Goal: Information Seeking & Learning: Learn about a topic

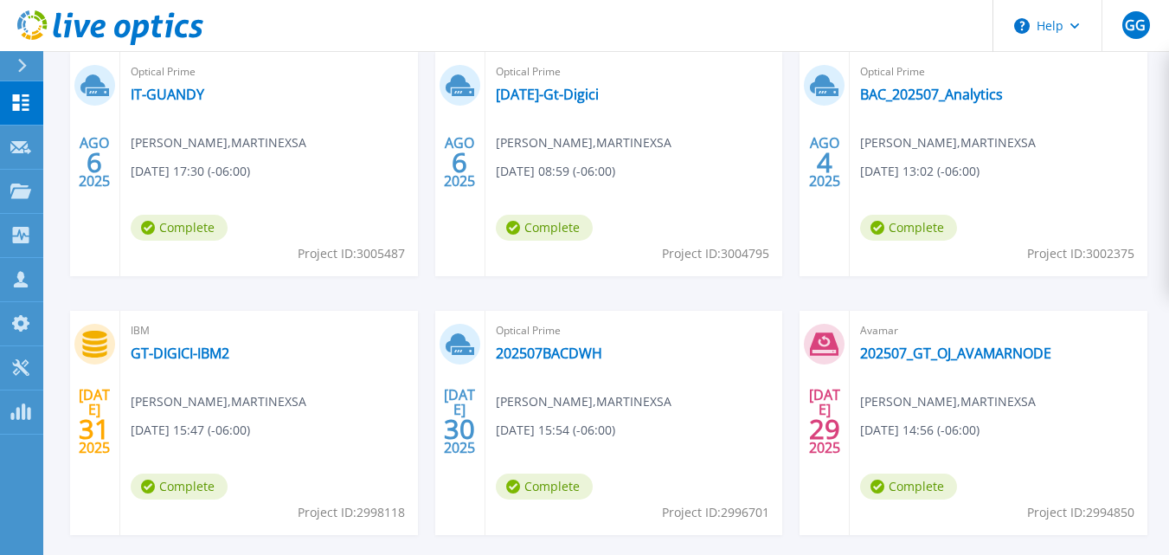
scroll to position [326, 0]
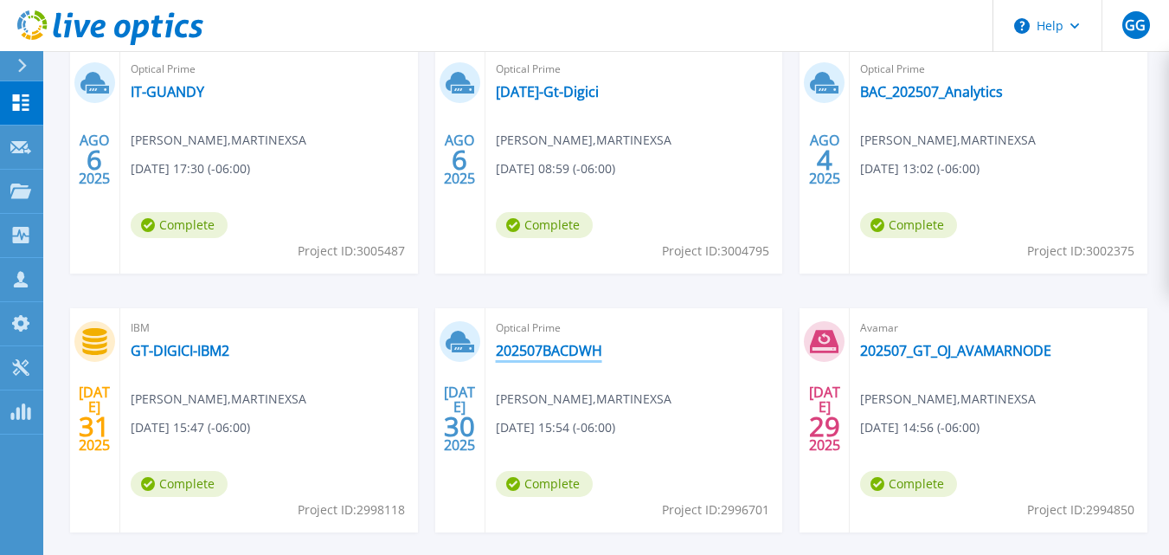
click at [560, 344] on link "202507BACDWH" at bounding box center [549, 350] width 106 height 17
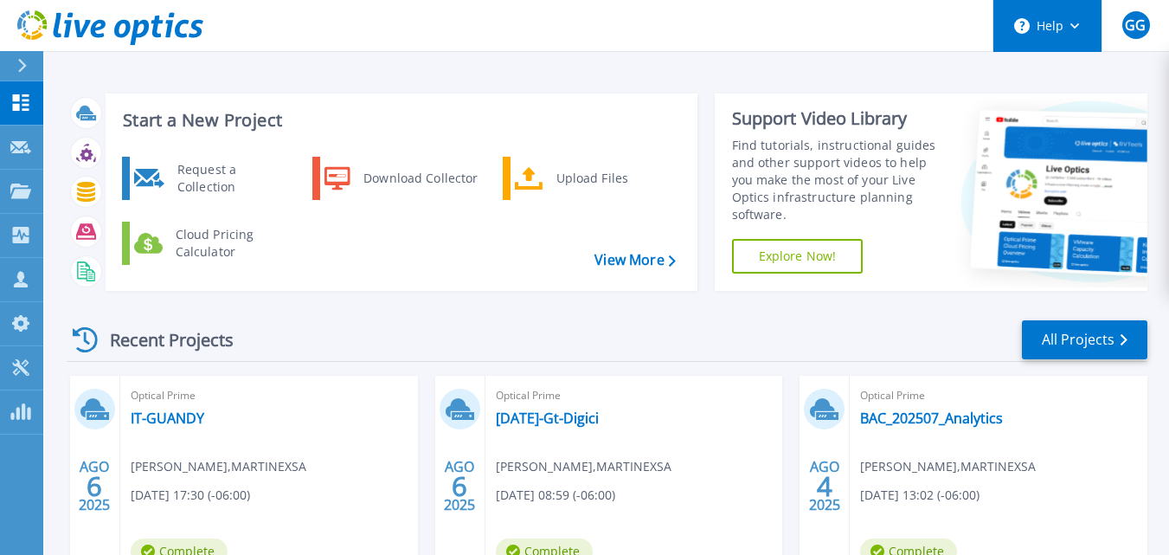
click at [1072, 33] on button "Help" at bounding box center [1048, 26] width 108 height 52
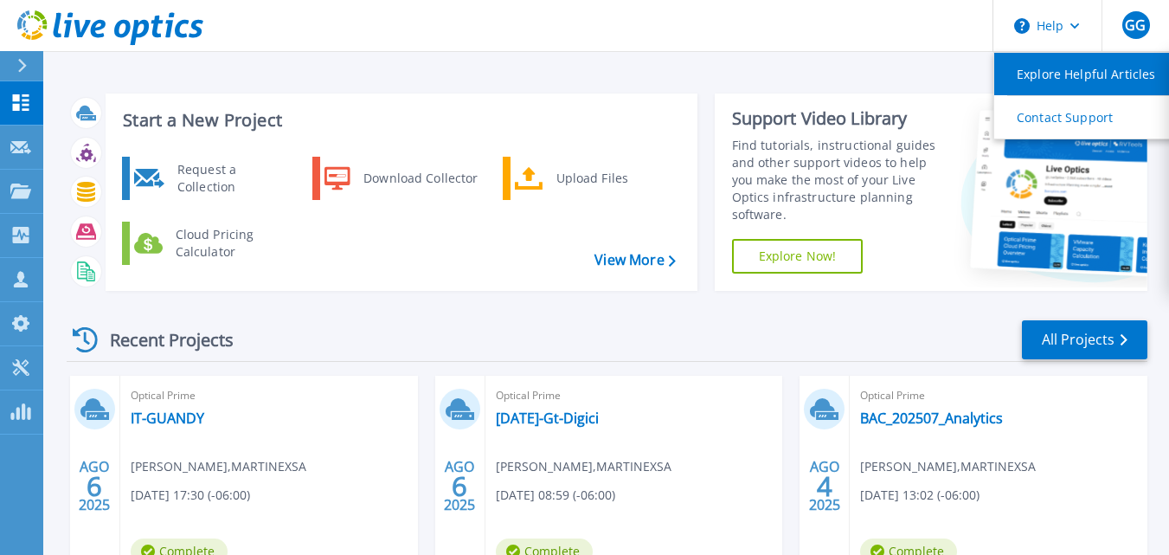
click at [1068, 74] on link "Explore Helpful Articles" at bounding box center [1091, 74] width 193 height 42
click at [1067, 74] on link "Explore Helpful Articles" at bounding box center [1091, 74] width 193 height 42
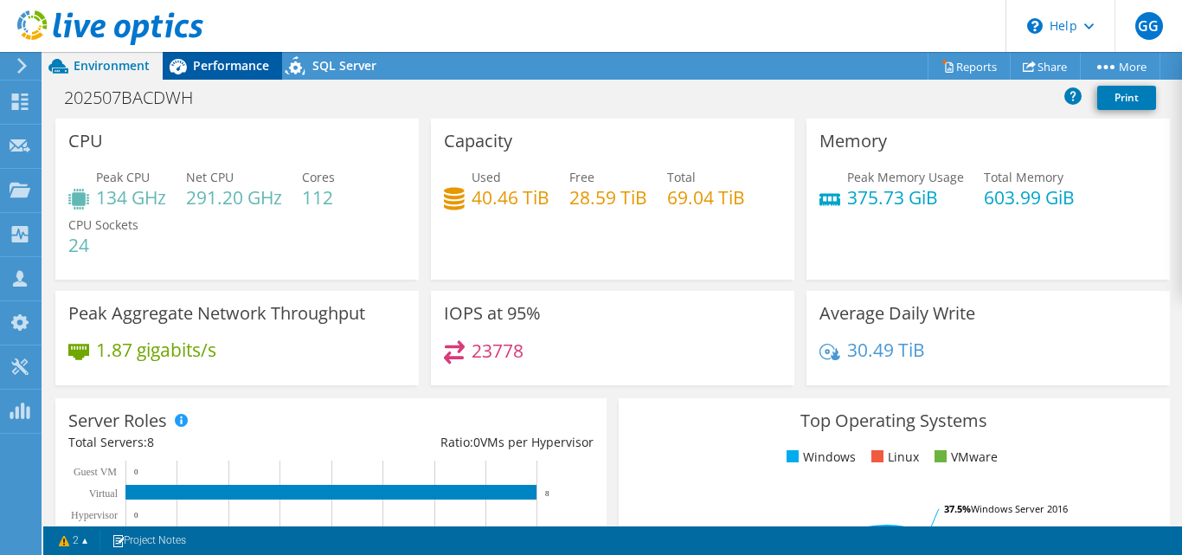
click at [222, 64] on span "Performance" at bounding box center [231, 65] width 76 height 16
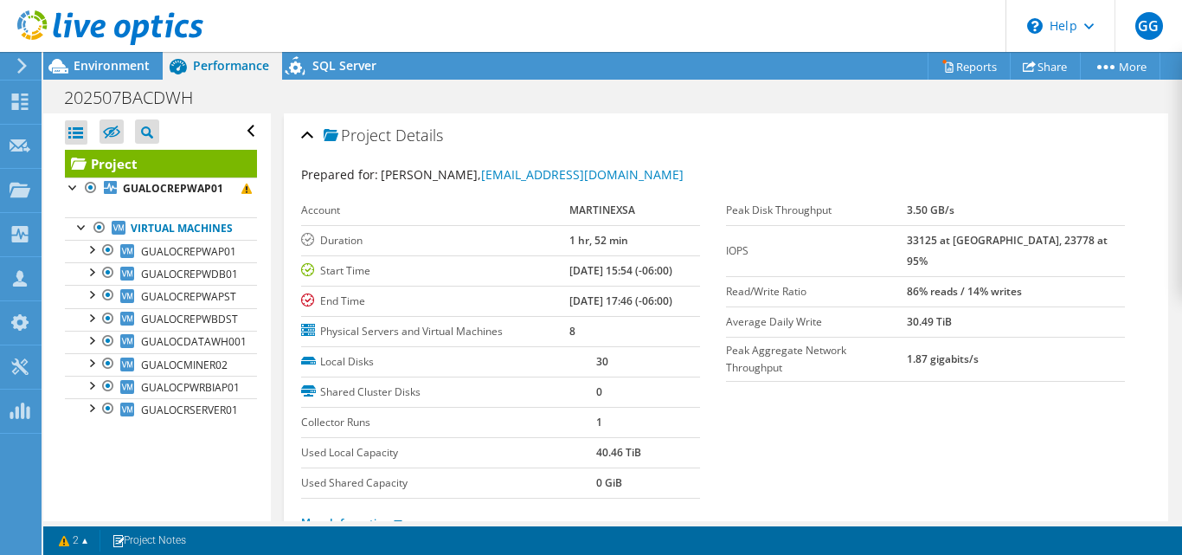
drag, startPoint x: 546, startPoint y: 276, endPoint x: 673, endPoint y: 274, distance: 127.3
click at [673, 274] on td "07/30/2025, 15:54 (-06:00)" at bounding box center [636, 270] width 132 height 30
drag, startPoint x: 563, startPoint y: 244, endPoint x: 612, endPoint y: 246, distance: 49.4
click at [612, 246] on td "1 hr, 52 min" at bounding box center [636, 240] width 132 height 30
click at [121, 61] on span "Environment" at bounding box center [112, 65] width 76 height 16
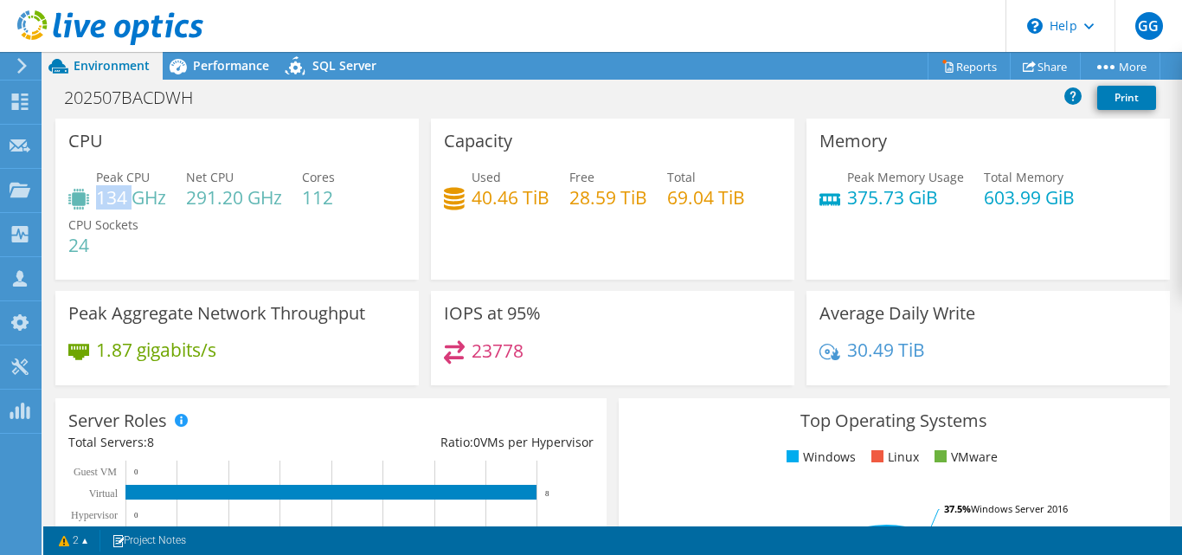
drag, startPoint x: 97, startPoint y: 198, endPoint x: 133, endPoint y: 197, distance: 36.4
click at [133, 197] on h4 "134 GHz" at bounding box center [131, 197] width 70 height 19
drag, startPoint x: 190, startPoint y: 203, endPoint x: 231, endPoint y: 202, distance: 40.7
click at [229, 202] on h4 "291.20 GHz" at bounding box center [234, 197] width 96 height 19
drag, startPoint x: 841, startPoint y: 200, endPoint x: 931, endPoint y: 194, distance: 89.4
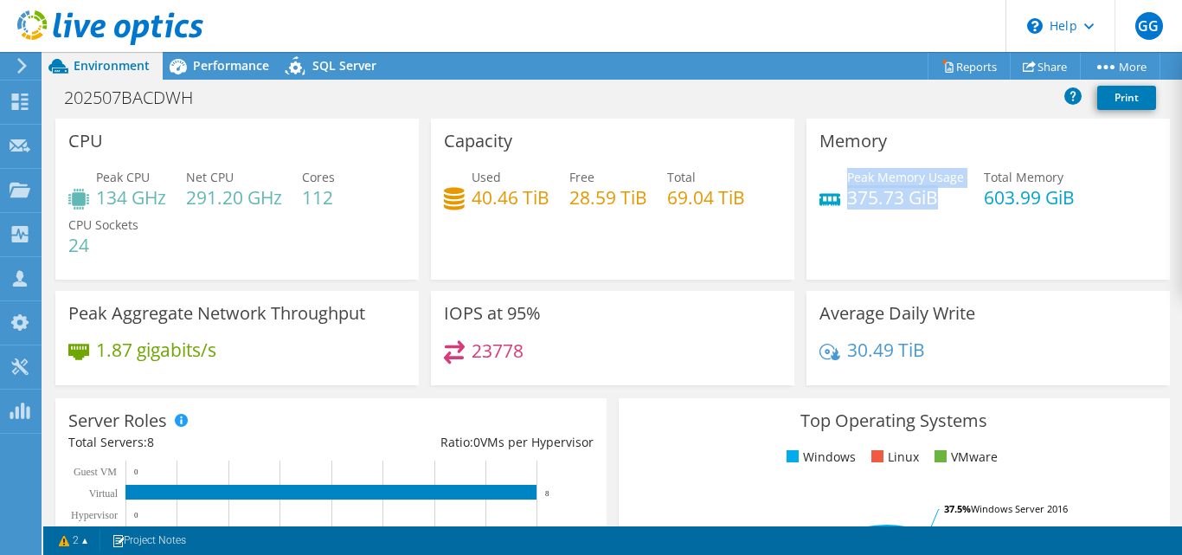
click at [931, 194] on div "Peak Memory Usage 375.73 GiB" at bounding box center [892, 187] width 145 height 39
drag, startPoint x: 978, startPoint y: 195, endPoint x: 1071, endPoint y: 192, distance: 92.7
click at [1071, 192] on div "Peak Memory Usage 375.73 GiB Total Memory 603.99 GiB" at bounding box center [989, 196] width 338 height 56
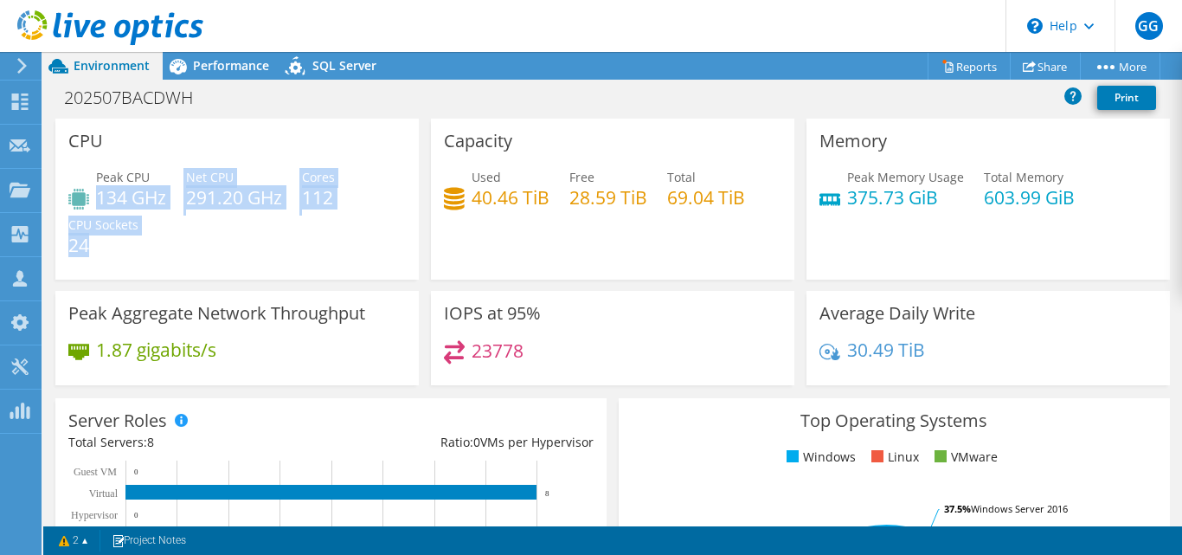
drag, startPoint x: 98, startPoint y: 196, endPoint x: 113, endPoint y: 242, distance: 47.4
click at [113, 242] on div "Peak CPU 134 GHz Net CPU 291.20 GHz Cores 112 CPU Sockets 24" at bounding box center [237, 220] width 338 height 104
click at [139, 199] on h4 "134 GHz" at bounding box center [131, 197] width 70 height 19
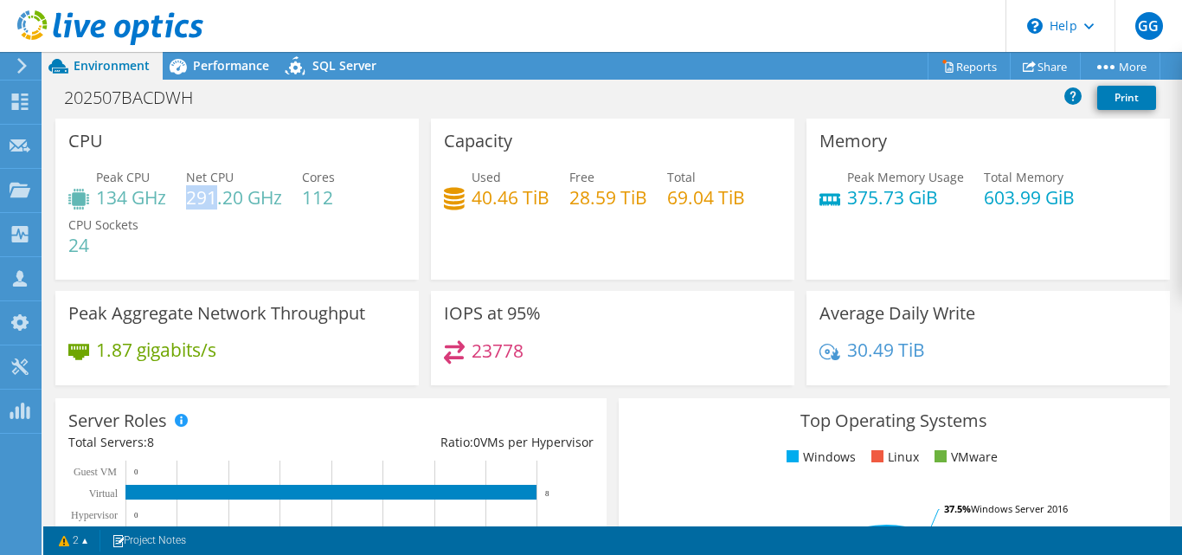
drag, startPoint x: 187, startPoint y: 201, endPoint x: 220, endPoint y: 201, distance: 32.9
click at [220, 201] on h4 "291.20 GHz" at bounding box center [234, 197] width 96 height 19
drag, startPoint x: 101, startPoint y: 198, endPoint x: 168, endPoint y: 198, distance: 66.7
click at [168, 198] on div "Peak CPU 134 GHz Net CPU 291.20 GHz Cores 112 CPU Sockets 24" at bounding box center [237, 220] width 338 height 104
drag, startPoint x: 976, startPoint y: 202, endPoint x: 1019, endPoint y: 202, distance: 42.4
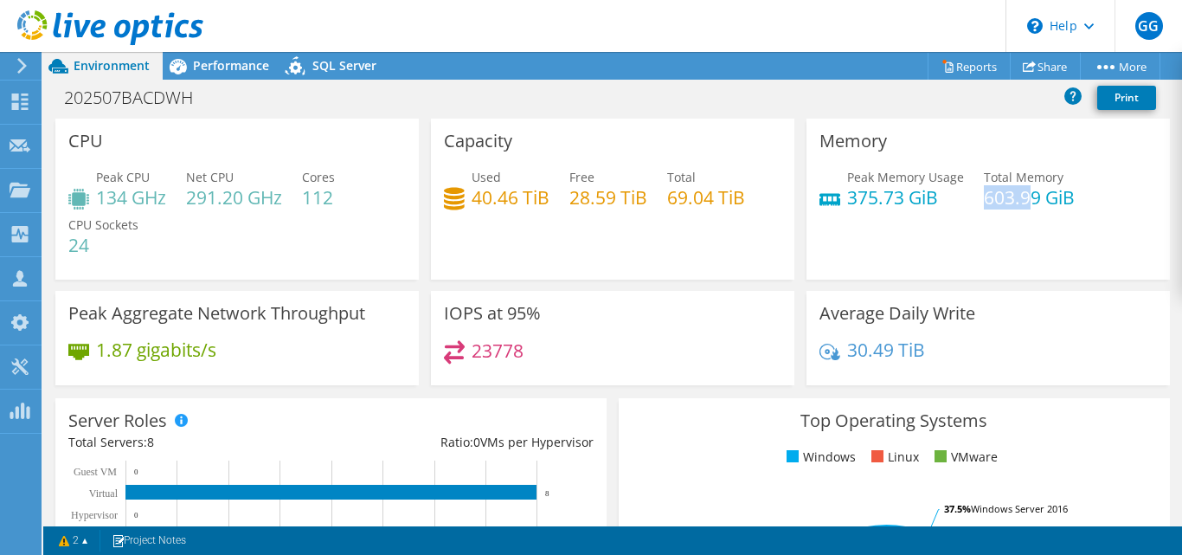
click at [1019, 202] on h4 "603.99 GiB" at bounding box center [1029, 197] width 91 height 19
drag, startPoint x: 839, startPoint y: 199, endPoint x: 905, endPoint y: 195, distance: 65.9
click at [905, 195] on h4 "375.73 GiB" at bounding box center [905, 197] width 117 height 19
drag, startPoint x: 208, startPoint y: 63, endPoint x: 191, endPoint y: 96, distance: 36.8
click at [207, 64] on span "Performance" at bounding box center [231, 65] width 76 height 16
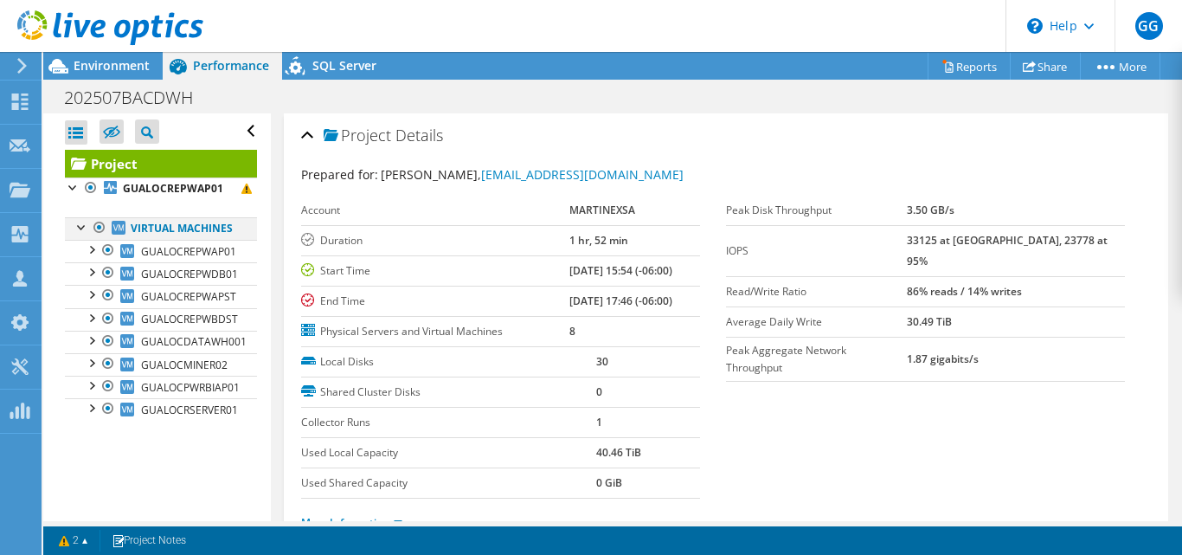
click at [98, 228] on div at bounding box center [99, 227] width 17 height 21
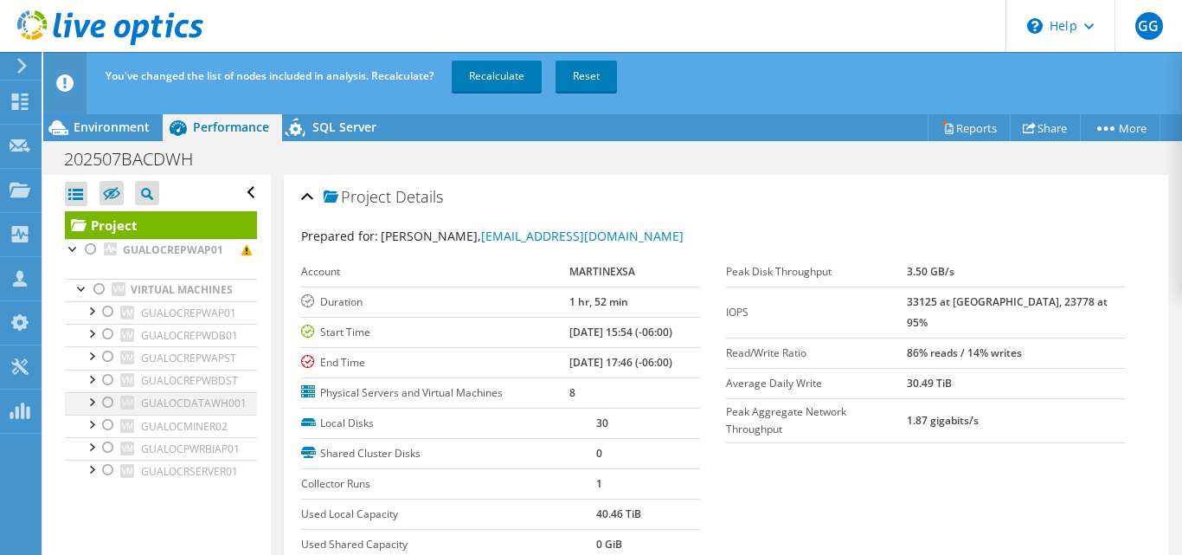
click at [108, 413] on div at bounding box center [108, 402] width 17 height 21
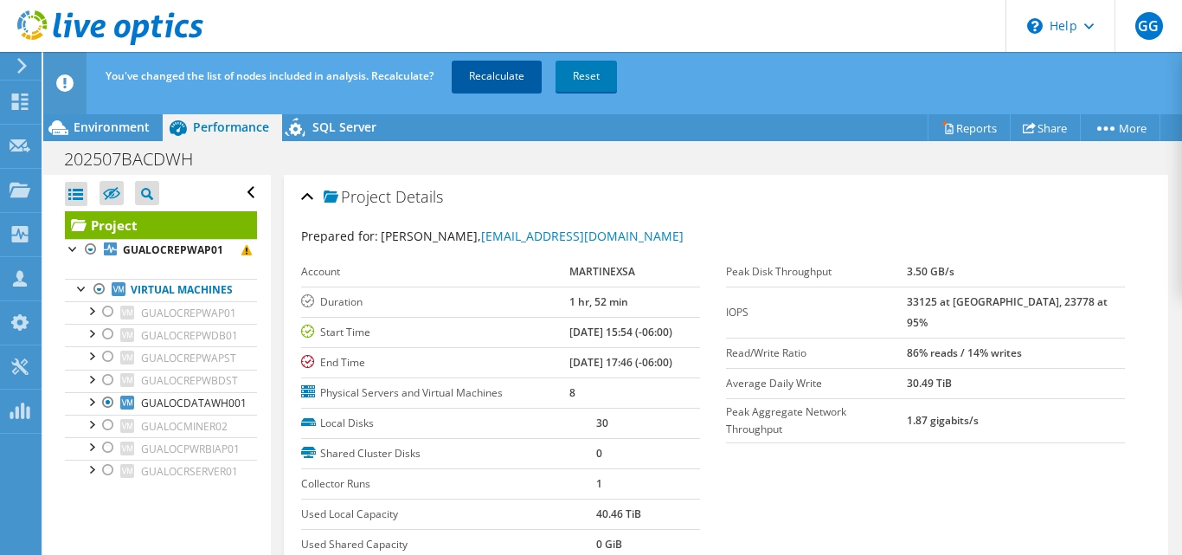
click at [502, 75] on link "Recalculate" at bounding box center [497, 76] width 90 height 31
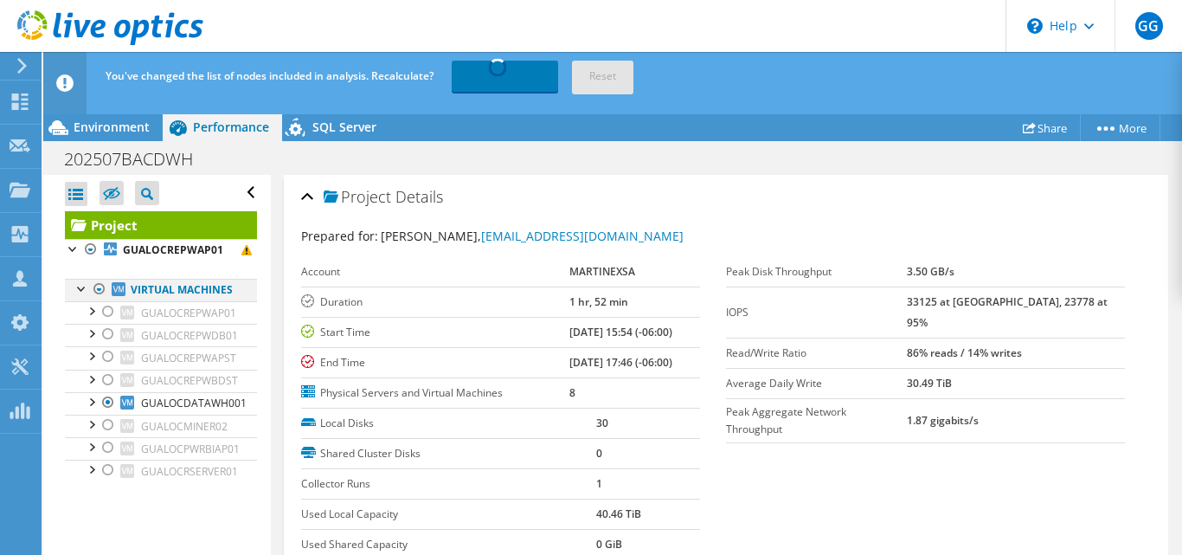
click at [89, 287] on div at bounding box center [82, 287] width 17 height 17
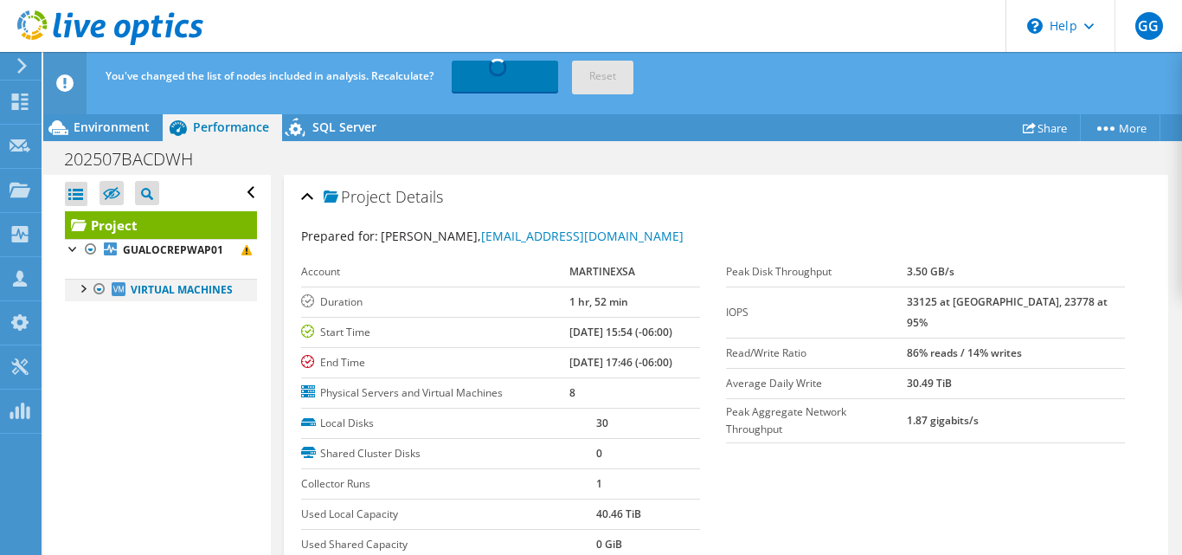
click at [100, 291] on div at bounding box center [99, 289] width 17 height 21
click at [100, 291] on li "Virtual Machines GUALOCREPWAP01 0 C: 1 E:" at bounding box center [161, 290] width 192 height 23
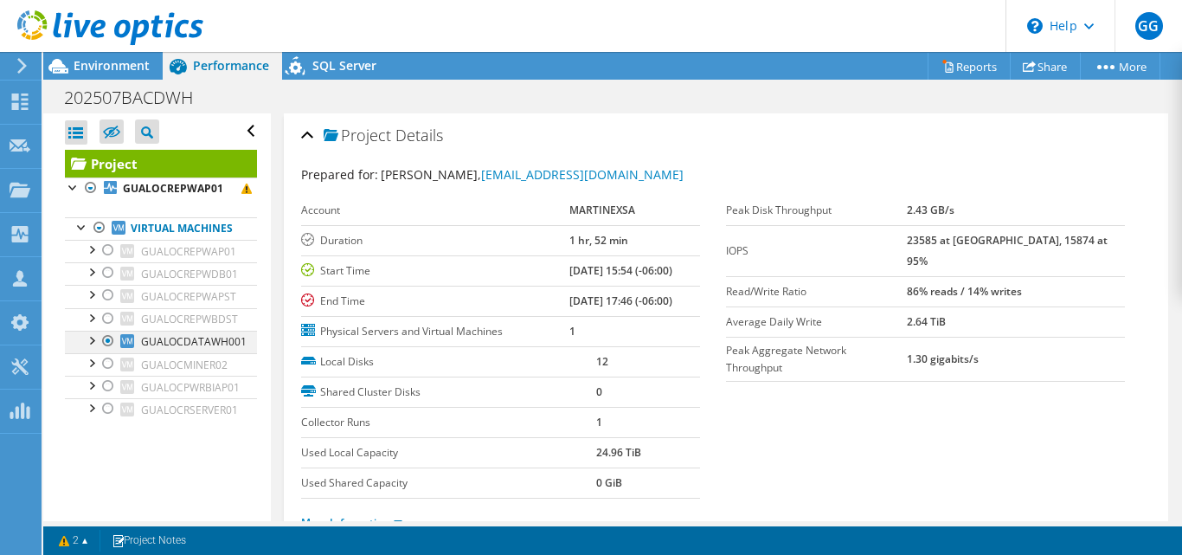
click at [109, 351] on div at bounding box center [108, 341] width 17 height 21
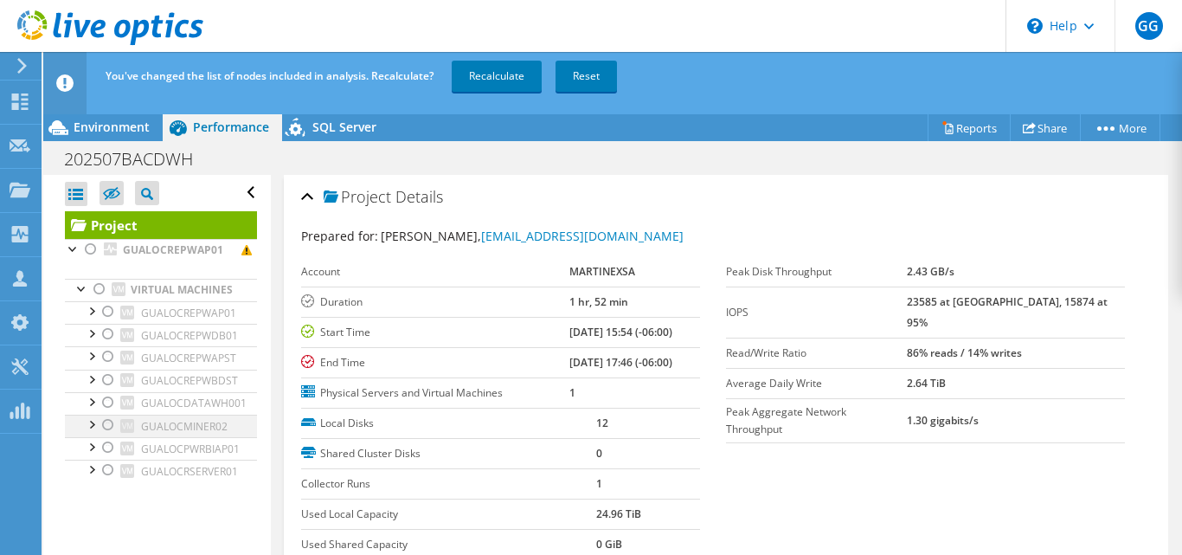
click at [106, 435] on div at bounding box center [108, 425] width 17 height 21
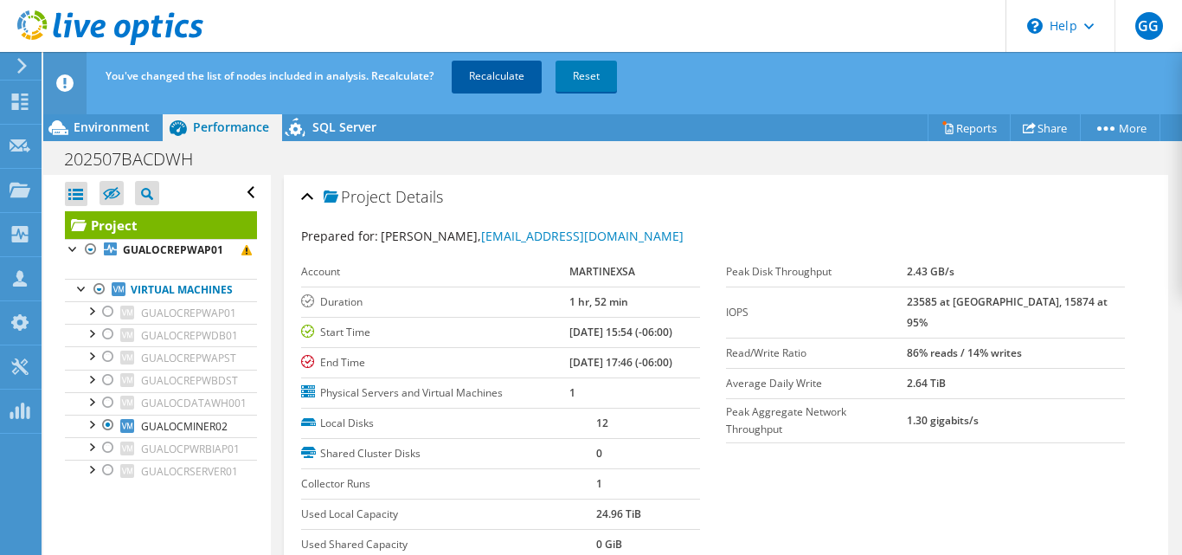
click at [480, 74] on link "Recalculate" at bounding box center [497, 76] width 90 height 31
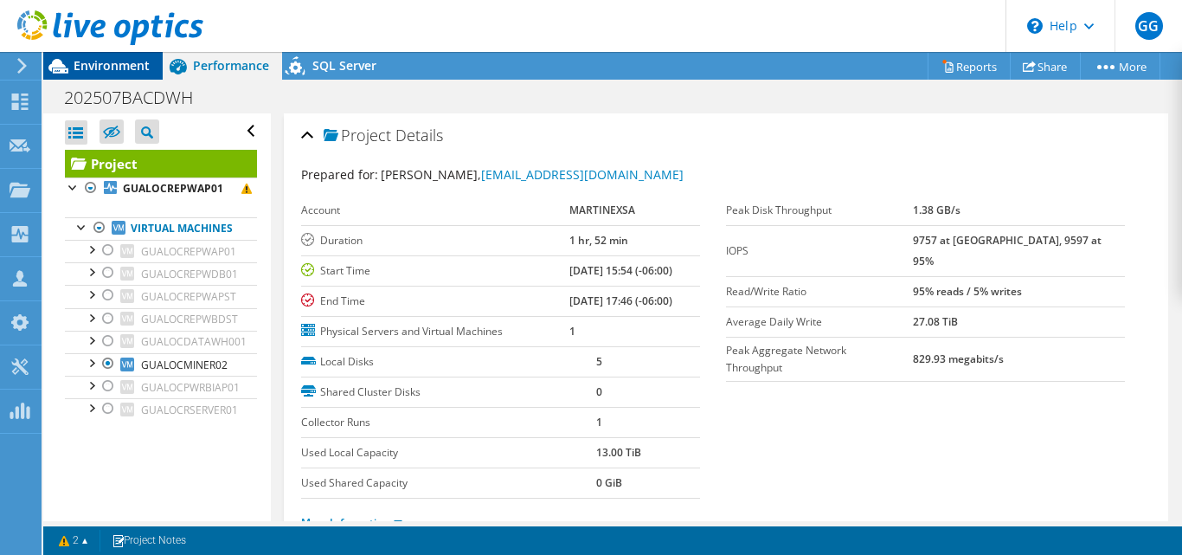
click at [109, 62] on span "Environment" at bounding box center [112, 65] width 76 height 16
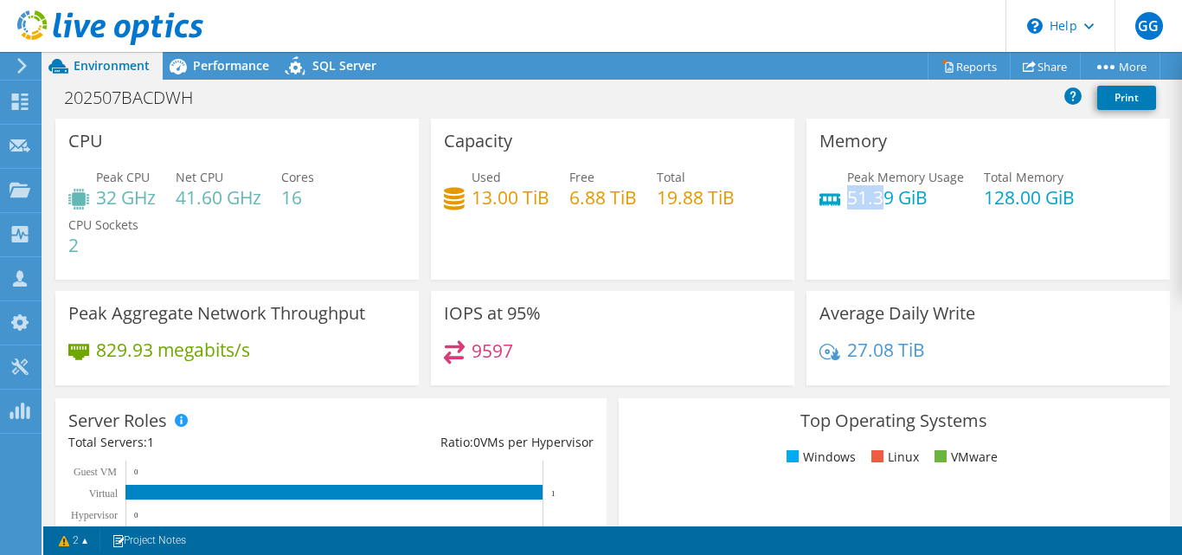
drag, startPoint x: 840, startPoint y: 203, endPoint x: 888, endPoint y: 203, distance: 47.6
click at [876, 203] on h4 "51.39 GiB" at bounding box center [905, 197] width 117 height 19
drag, startPoint x: 989, startPoint y: 200, endPoint x: 1016, endPoint y: 198, distance: 26.9
click at [1016, 198] on h4 "128.00 GiB" at bounding box center [1029, 197] width 91 height 19
drag, startPoint x: 468, startPoint y: 192, endPoint x: 526, endPoint y: 194, distance: 58.0
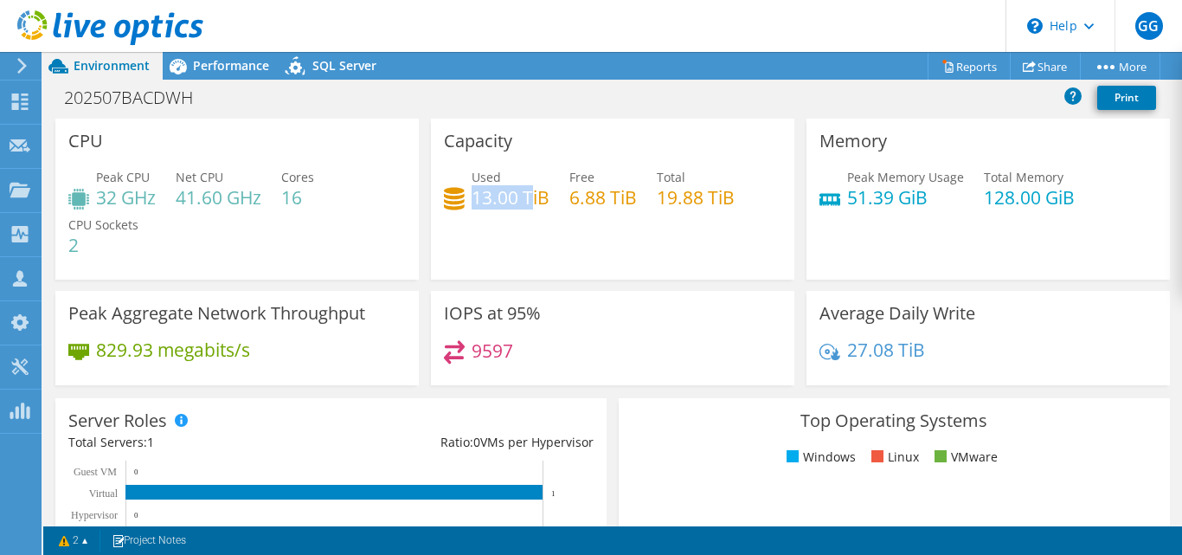
click at [526, 194] on h4 "13.00 TiB" at bounding box center [511, 197] width 78 height 19
click at [635, 240] on div "Capacity Used 13.00 TiB Free 6.88 TiB Total 19.88 TiB" at bounding box center [613, 199] width 364 height 161
click at [194, 59] on span "Performance" at bounding box center [231, 65] width 76 height 16
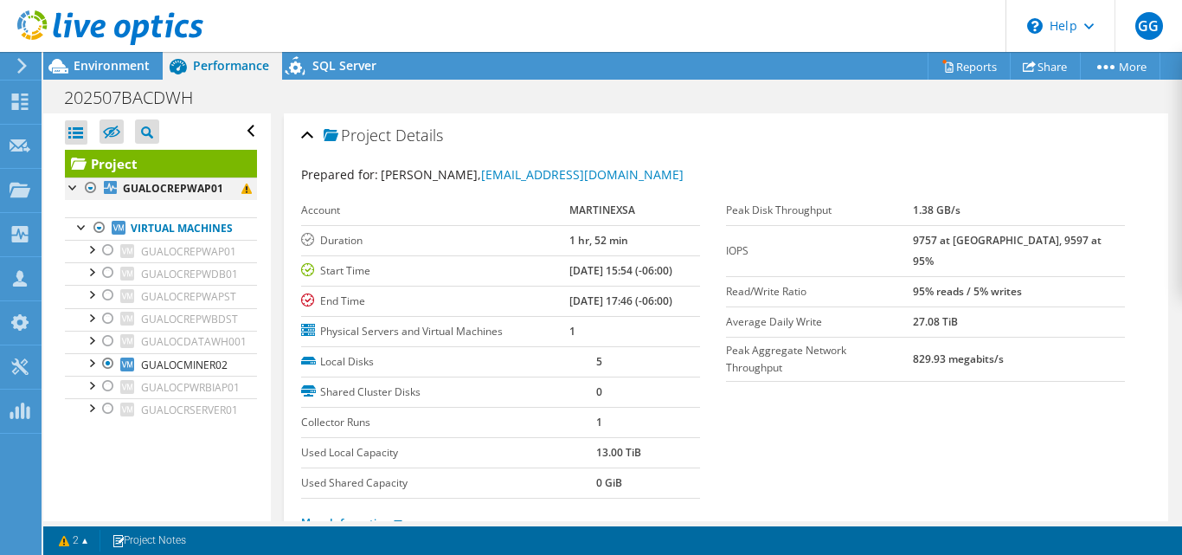
click at [93, 190] on div at bounding box center [90, 187] width 17 height 21
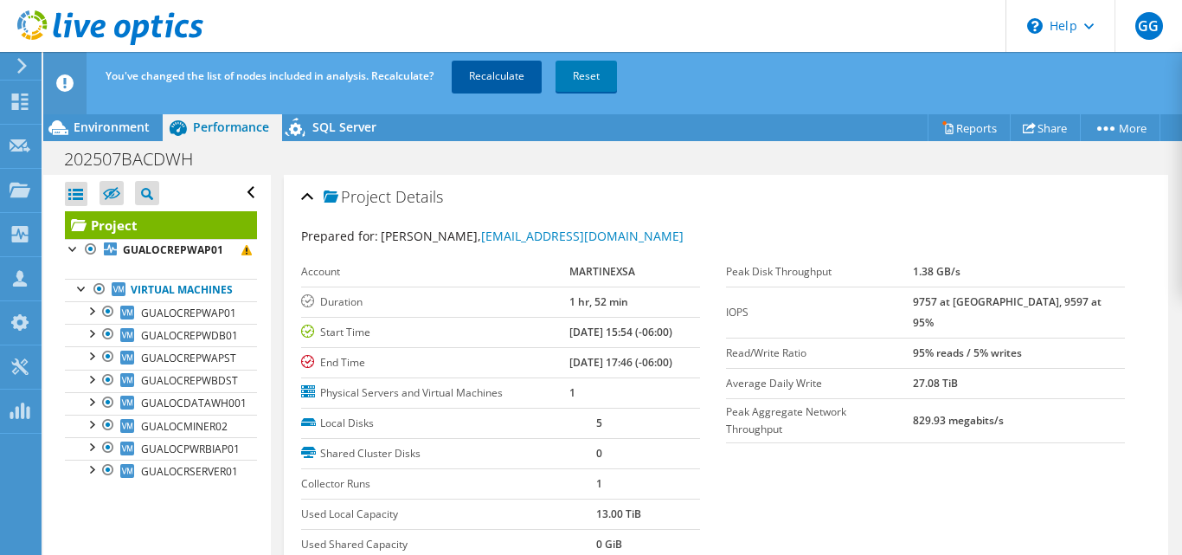
click at [502, 74] on link "Recalculate" at bounding box center [497, 76] width 90 height 31
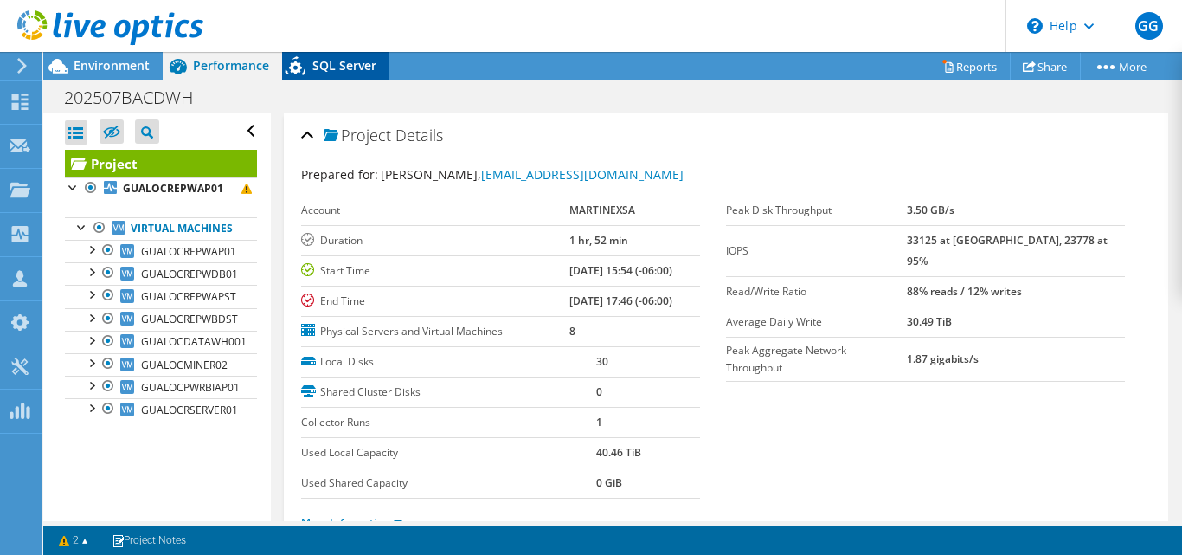
click at [340, 66] on span "SQL Server" at bounding box center [344, 65] width 64 height 16
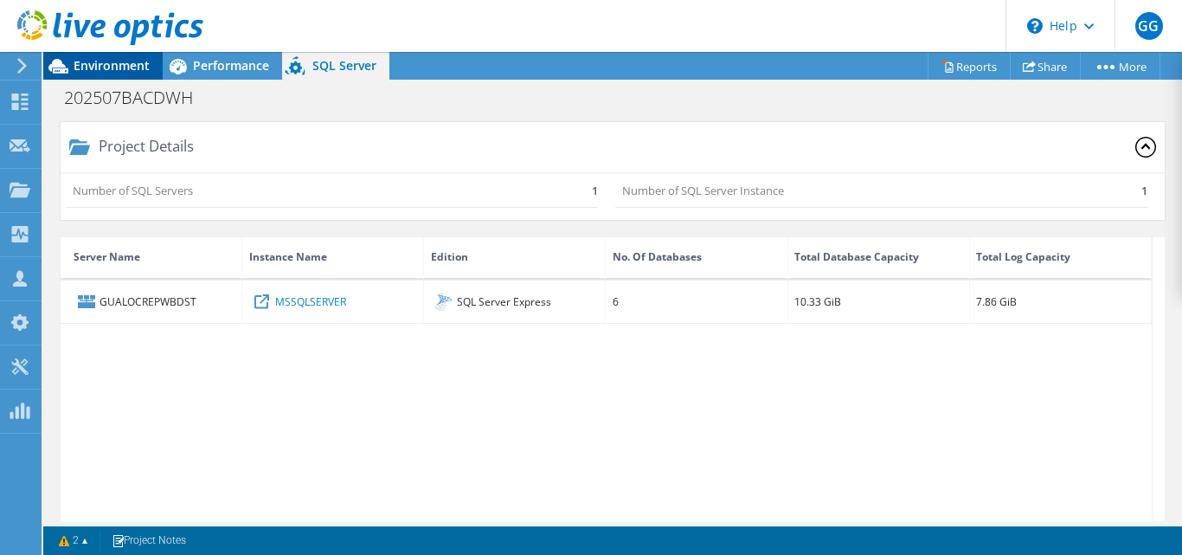
click at [125, 69] on span "Environment" at bounding box center [112, 65] width 76 height 16
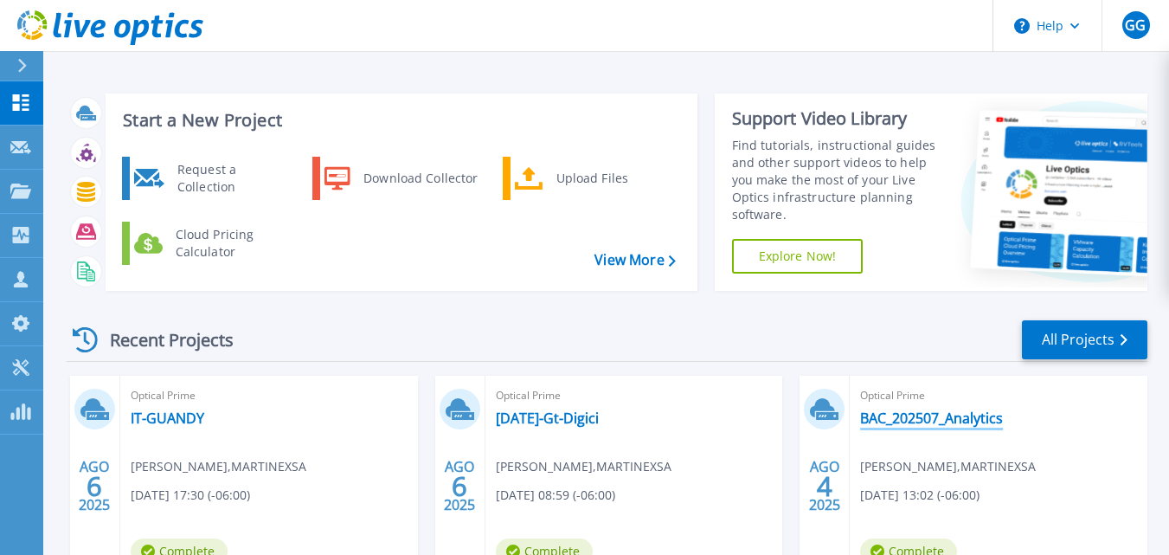
click at [919, 417] on link "BAC_202507_Analytics" at bounding box center [931, 417] width 143 height 17
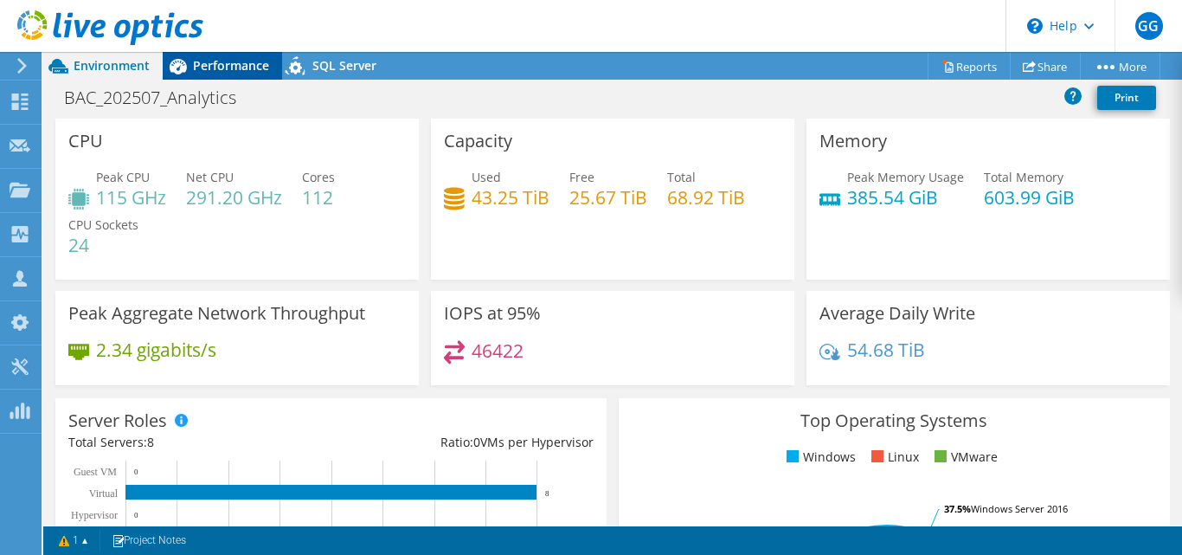
click at [239, 71] on span "Performance" at bounding box center [231, 65] width 76 height 16
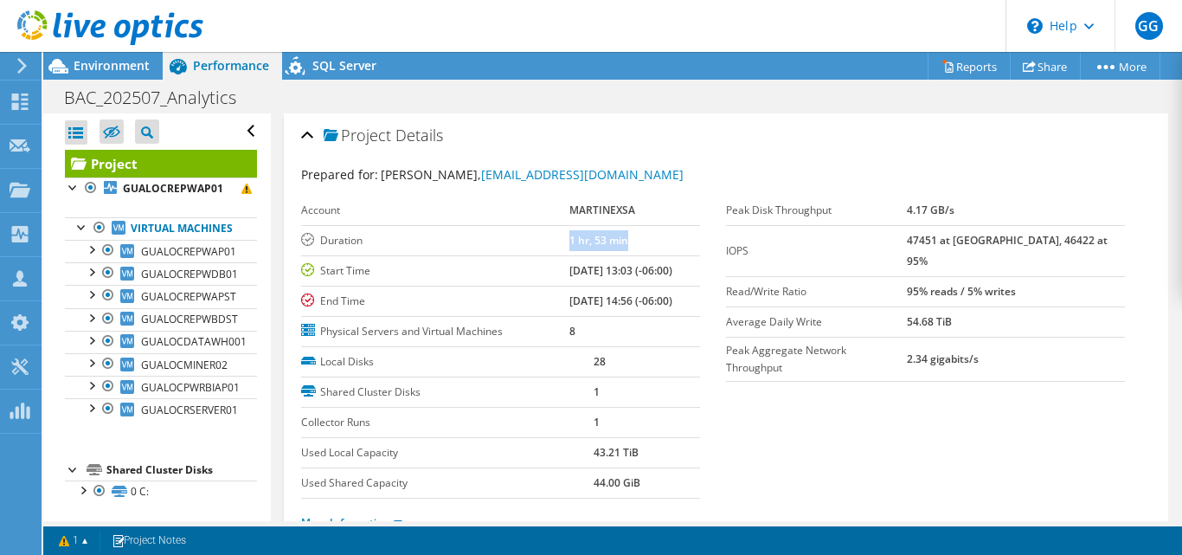
drag, startPoint x: 544, startPoint y: 243, endPoint x: 615, endPoint y: 243, distance: 71.0
click at [615, 243] on tr "Duration 1 hr, 53 min" at bounding box center [500, 240] width 399 height 30
click at [100, 65] on span "Environment" at bounding box center [112, 65] width 76 height 16
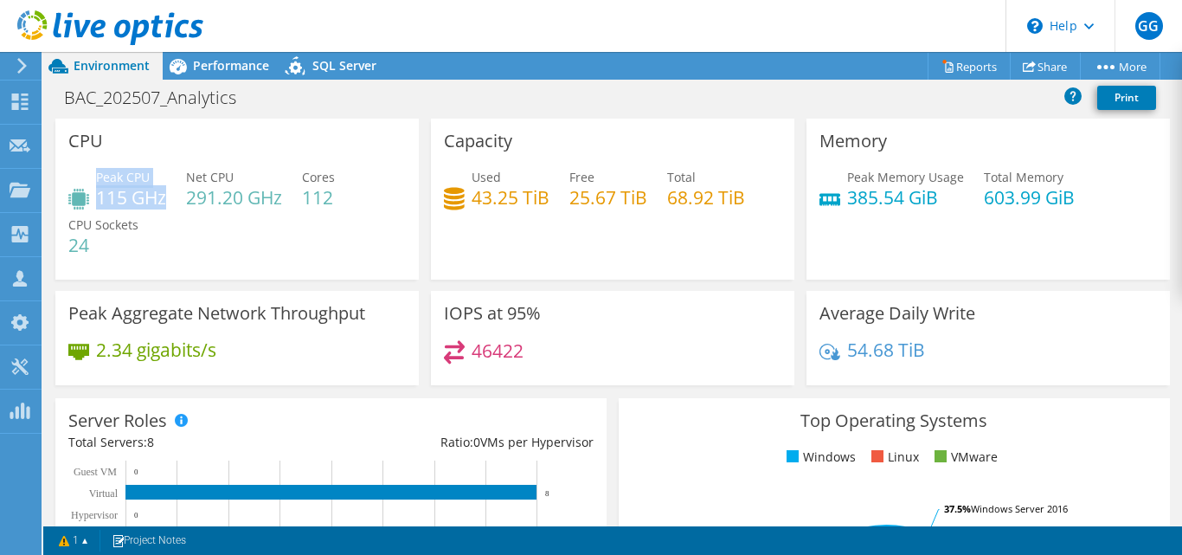
drag, startPoint x: 95, startPoint y: 203, endPoint x: 167, endPoint y: 201, distance: 71.9
click at [166, 201] on div "Peak CPU 115 GHz" at bounding box center [117, 187] width 98 height 39
drag, startPoint x: 840, startPoint y: 202, endPoint x: 932, endPoint y: 200, distance: 91.8
click at [932, 200] on h4 "385.54 GiB" at bounding box center [905, 197] width 117 height 19
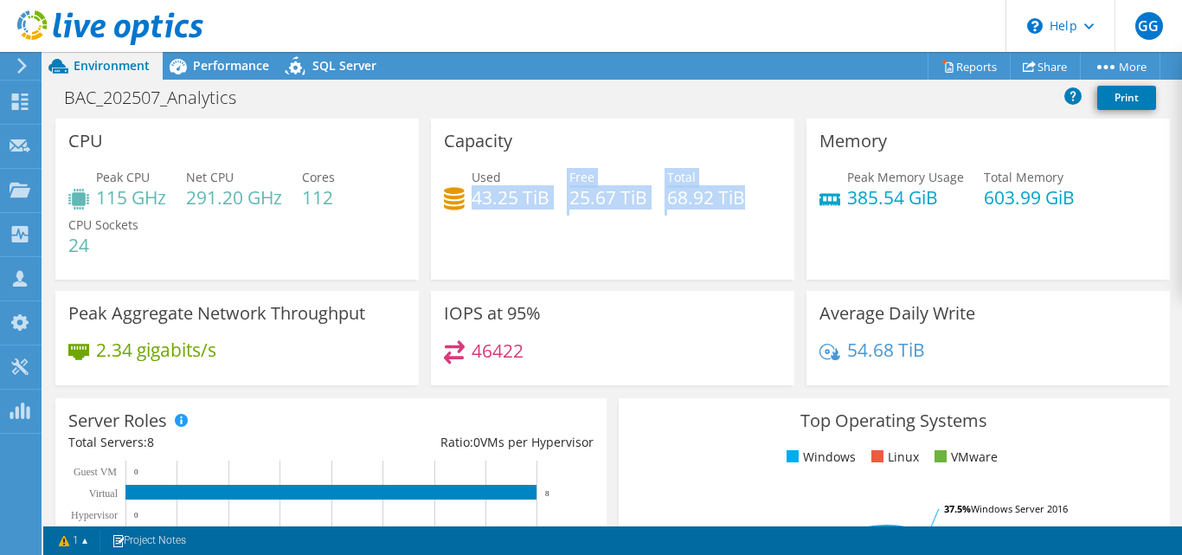
drag, startPoint x: 470, startPoint y: 199, endPoint x: 741, endPoint y: 207, distance: 271.0
click at [741, 207] on div "Used 43.25 TiB Free 25.67 TiB Total 68.92 TiB" at bounding box center [613, 196] width 338 height 56
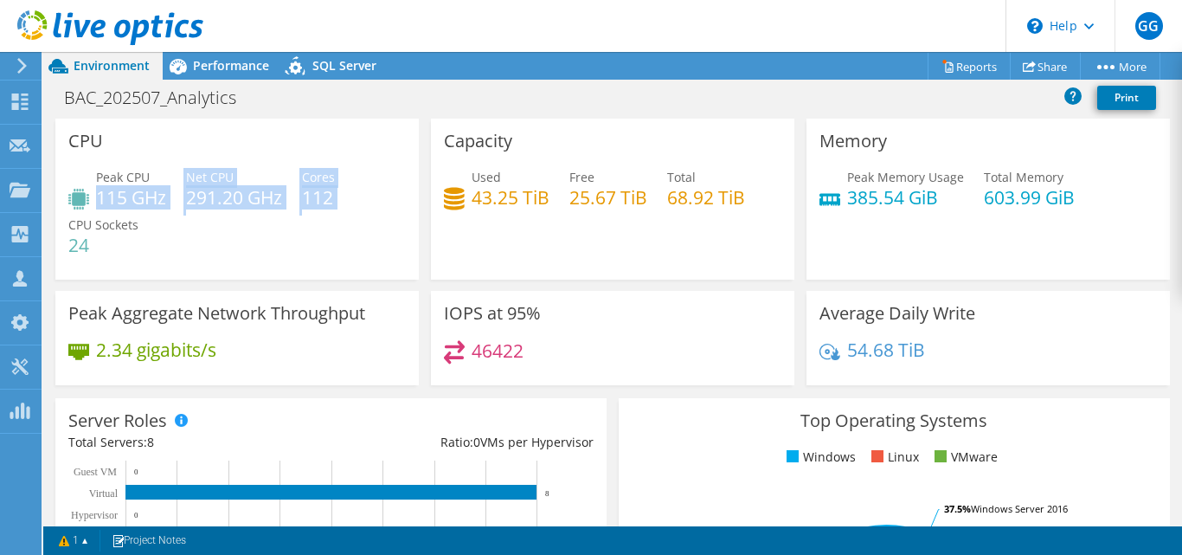
drag, startPoint x: 98, startPoint y: 203, endPoint x: 131, endPoint y: 220, distance: 37.2
click at [351, 200] on div "Peak CPU 115 GHz Net CPU 291.20 GHz Cores 112 CPU Sockets 24" at bounding box center [237, 220] width 338 height 104
click at [106, 252] on h4 "24" at bounding box center [103, 244] width 70 height 19
drag, startPoint x: 188, startPoint y: 200, endPoint x: 175, endPoint y: 169, distance: 33.8
click at [293, 203] on div "Peak CPU 115 GHz Net CPU 291.20 GHz Cores 112 CPU Sockets 24" at bounding box center [237, 220] width 338 height 104
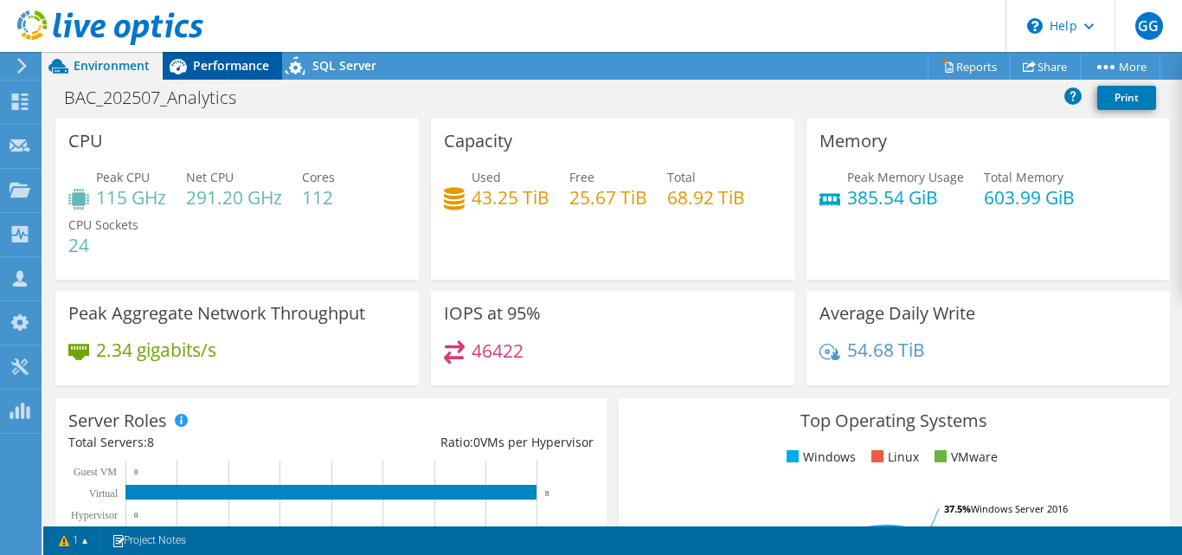
click at [215, 71] on span "Performance" at bounding box center [231, 65] width 76 height 16
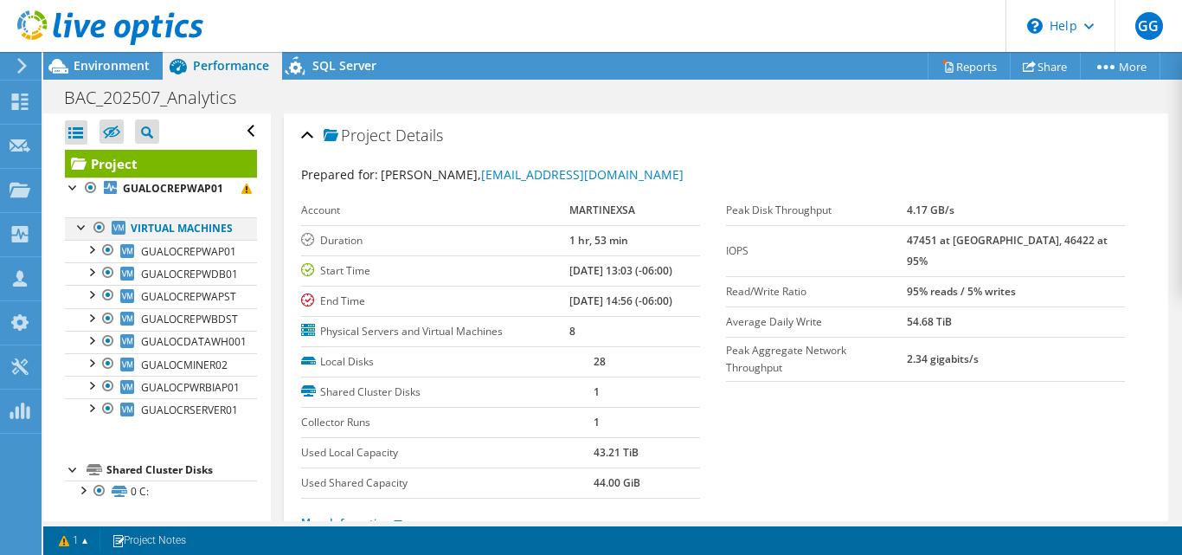
click at [97, 230] on div at bounding box center [99, 227] width 17 height 21
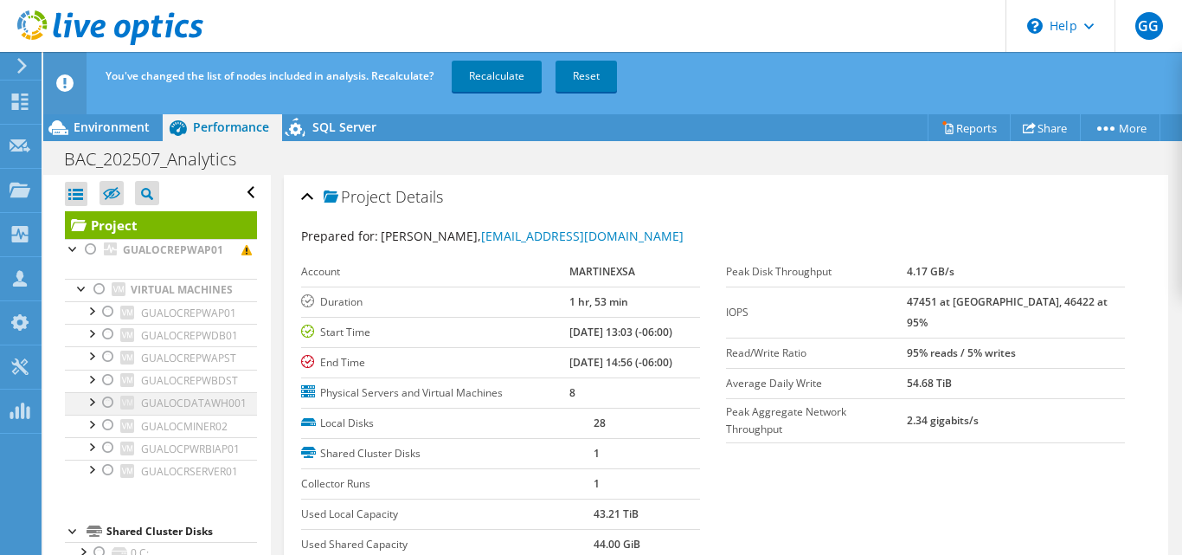
click at [106, 413] on div at bounding box center [108, 402] width 17 height 21
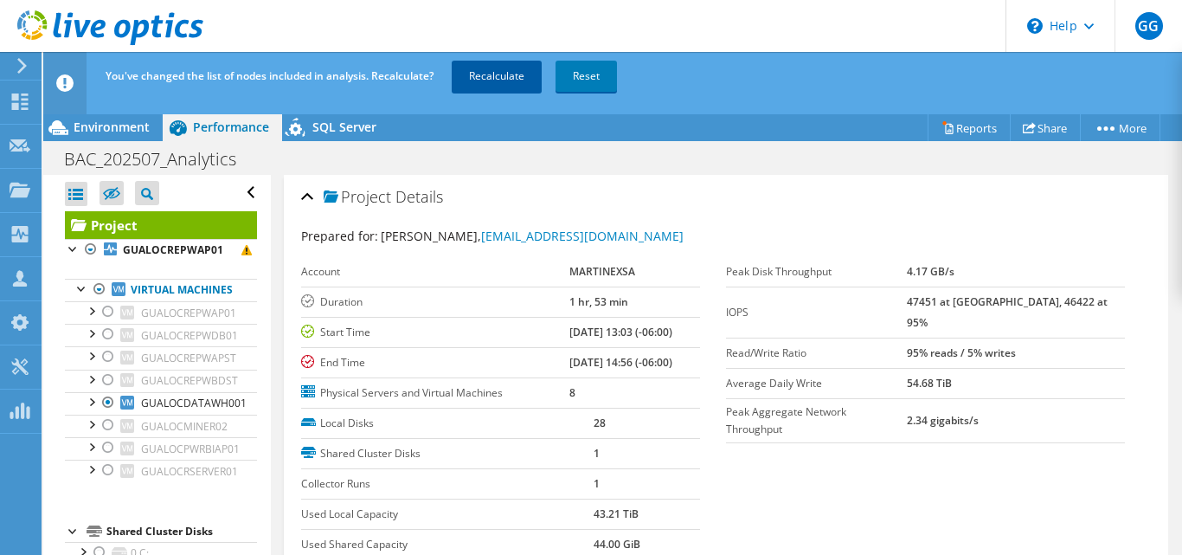
click at [486, 78] on link "Recalculate" at bounding box center [497, 76] width 90 height 31
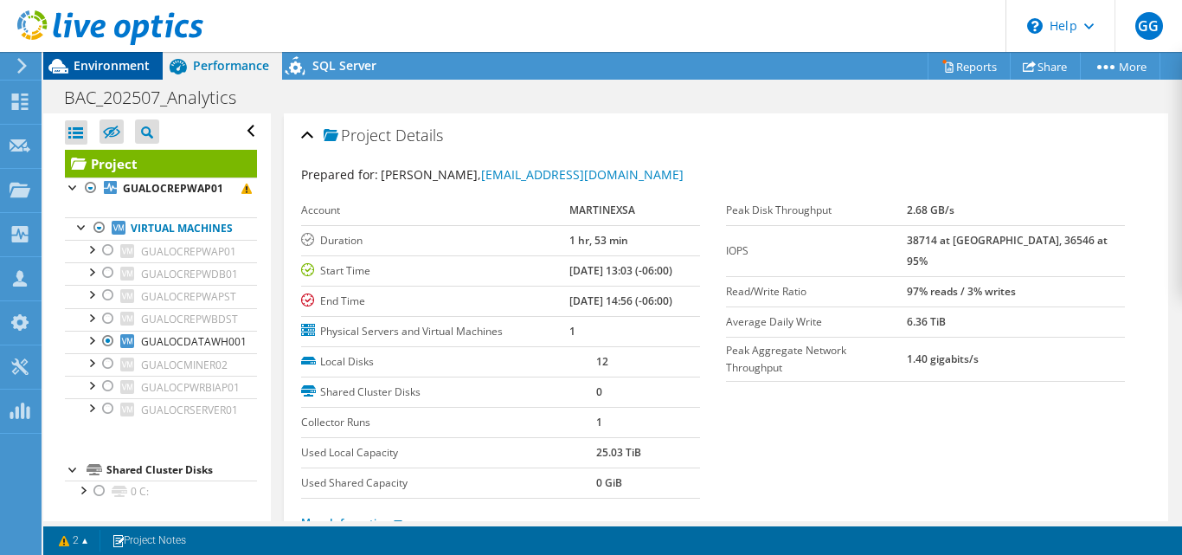
click at [138, 73] on span "Environment" at bounding box center [112, 65] width 76 height 16
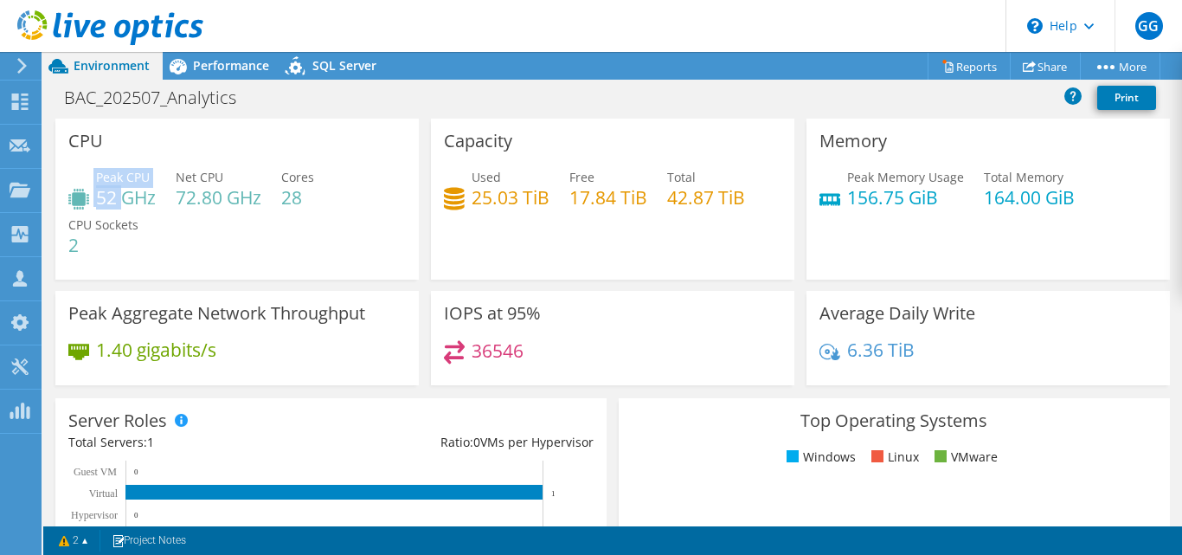
drag, startPoint x: 93, startPoint y: 196, endPoint x: 123, endPoint y: 196, distance: 29.4
click at [123, 196] on div "Peak CPU 52 GHz" at bounding box center [111, 187] width 87 height 39
drag, startPoint x: 183, startPoint y: 198, endPoint x: 222, endPoint y: 198, distance: 39.8
click at [222, 198] on h4 "72.80 GHz" at bounding box center [219, 197] width 86 height 19
click at [195, 204] on h4 "72.80 GHz" at bounding box center [219, 197] width 86 height 19
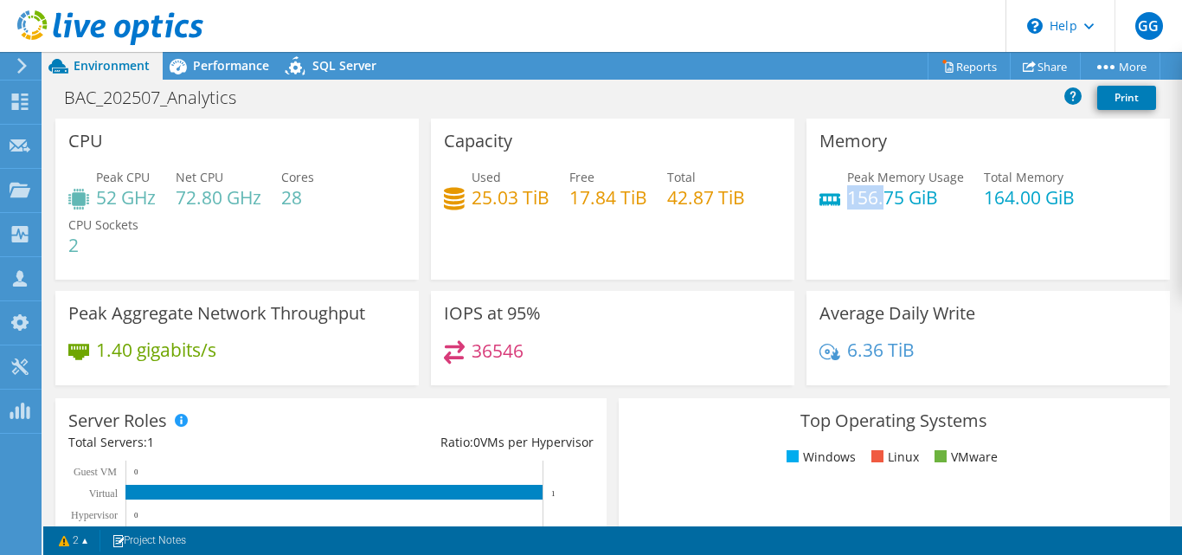
drag, startPoint x: 840, startPoint y: 197, endPoint x: 876, endPoint y: 198, distance: 35.5
click at [876, 197] on h4 "156.75 GiB" at bounding box center [905, 197] width 117 height 19
drag, startPoint x: 978, startPoint y: 202, endPoint x: 1016, endPoint y: 206, distance: 38.3
click at [1016, 206] on h4 "164.00 GiB" at bounding box center [1029, 197] width 91 height 19
click at [867, 216] on div "Peak Memory Usage 156.75 GiB Total Memory 164.00 GiB" at bounding box center [989, 196] width 338 height 56
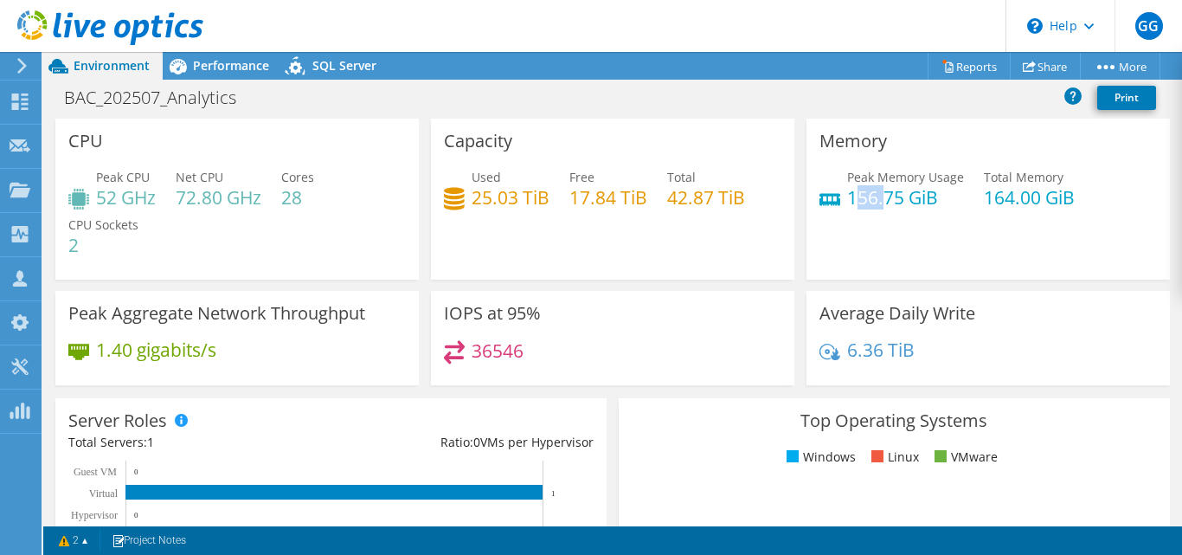
drag, startPoint x: 847, startPoint y: 203, endPoint x: 878, endPoint y: 197, distance: 30.7
click at [878, 197] on h4 "156.75 GiB" at bounding box center [905, 197] width 117 height 19
drag, startPoint x: 467, startPoint y: 196, endPoint x: 531, endPoint y: 203, distance: 64.3
click at [531, 203] on div "Used 25.03 TiB" at bounding box center [497, 187] width 106 height 39
click at [513, 203] on h4 "25.03 TiB" at bounding box center [511, 197] width 78 height 19
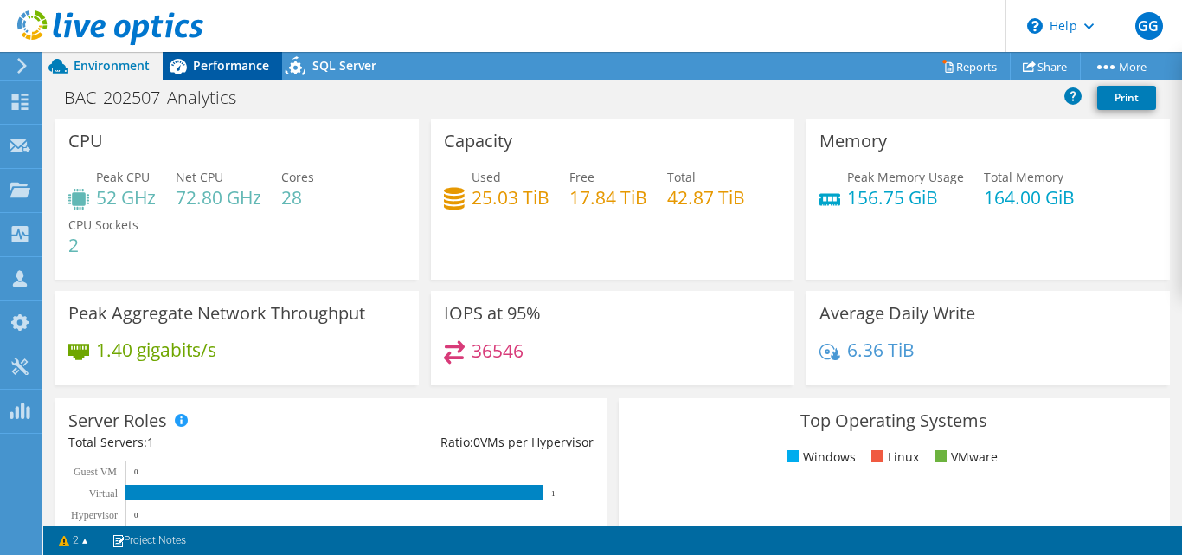
click at [216, 60] on span "Performance" at bounding box center [231, 65] width 76 height 16
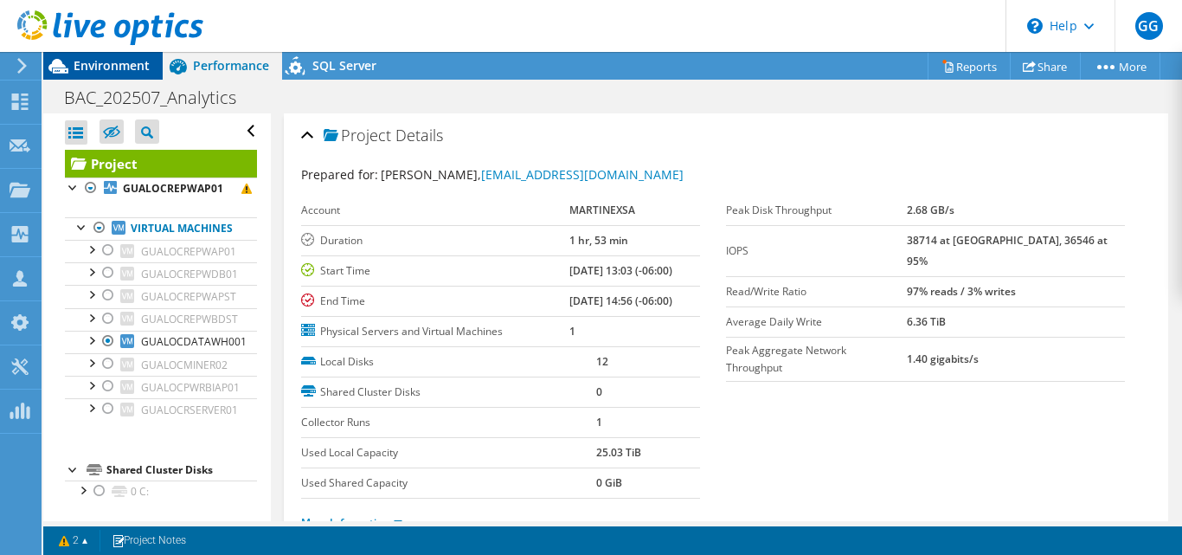
click at [97, 61] on span "Environment" at bounding box center [112, 65] width 76 height 16
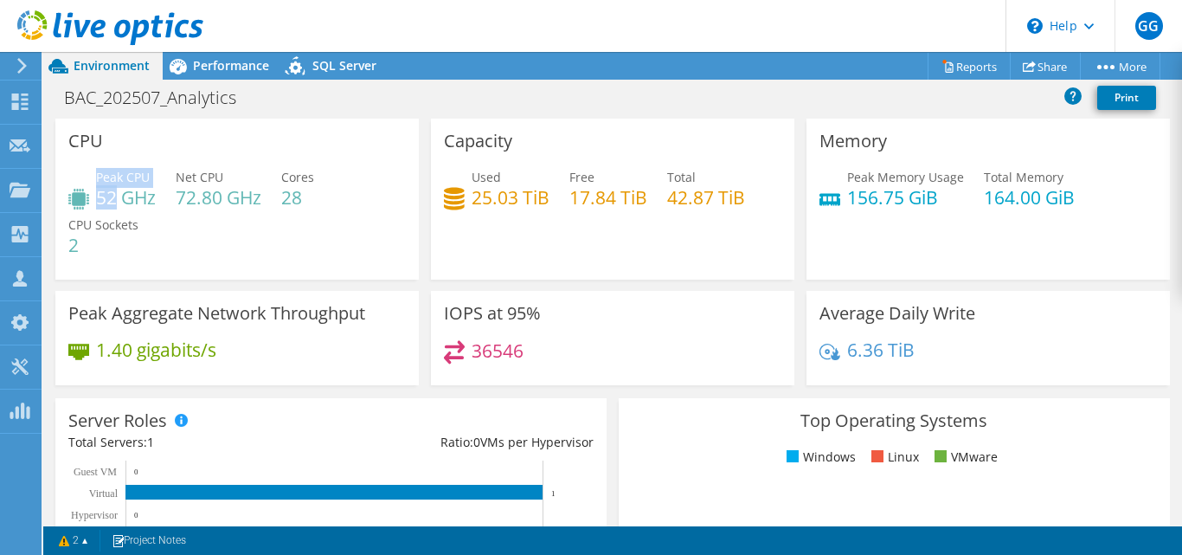
drag, startPoint x: 103, startPoint y: 197, endPoint x: 119, endPoint y: 200, distance: 15.8
click at [119, 200] on div "Peak CPU 52 GHz" at bounding box center [111, 187] width 87 height 39
click at [119, 203] on h4 "52 GHz" at bounding box center [126, 197] width 60 height 19
click at [93, 199] on div "Peak CPU 52 GHz" at bounding box center [111, 187] width 87 height 39
drag, startPoint x: 100, startPoint y: 202, endPoint x: 126, endPoint y: 203, distance: 25.1
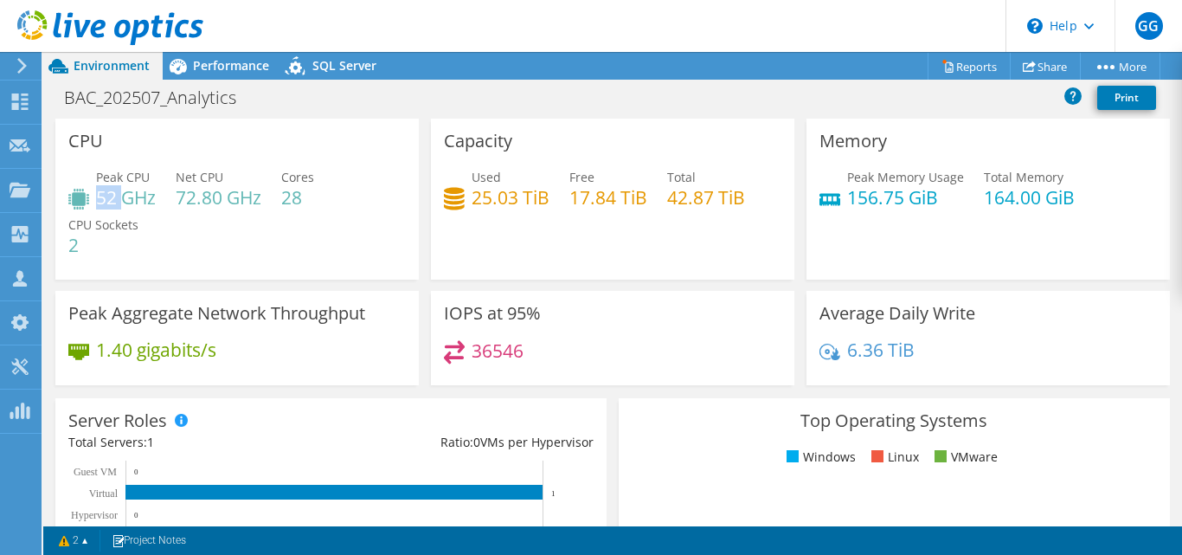
click at [126, 203] on h4 "52 GHz" at bounding box center [126, 197] width 60 height 19
drag, startPoint x: 845, startPoint y: 204, endPoint x: 905, endPoint y: 209, distance: 60.7
click at [905, 207] on h4 "156.75 GiB" at bounding box center [905, 197] width 117 height 19
click at [517, 73] on div "Project Actions Project Actions Reports Share More" at bounding box center [612, 66] width 1139 height 28
click at [241, 61] on span "Performance" at bounding box center [231, 65] width 76 height 16
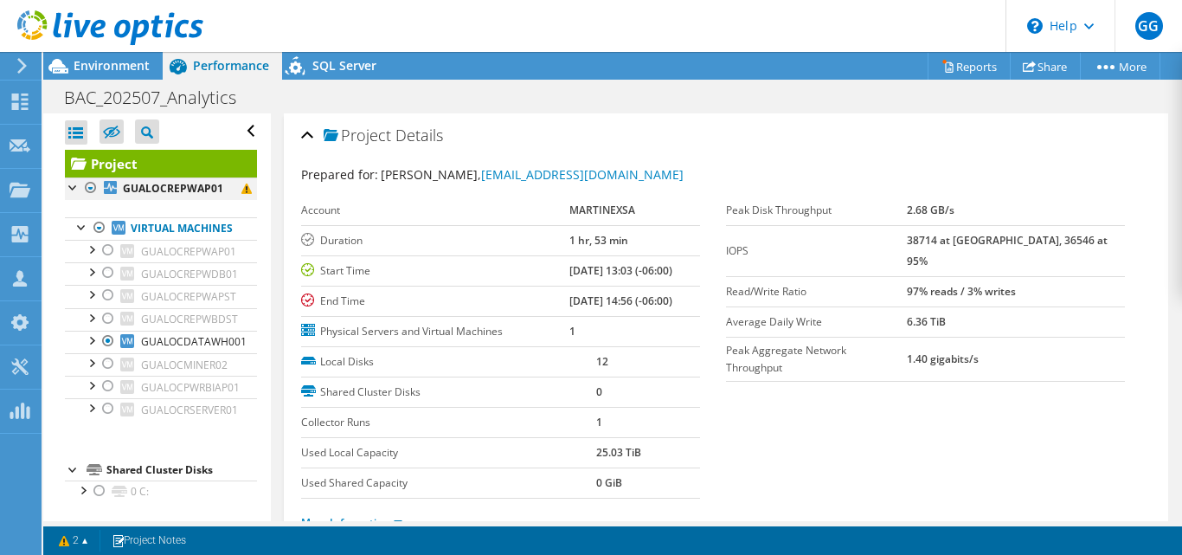
click at [87, 187] on div at bounding box center [90, 187] width 17 height 21
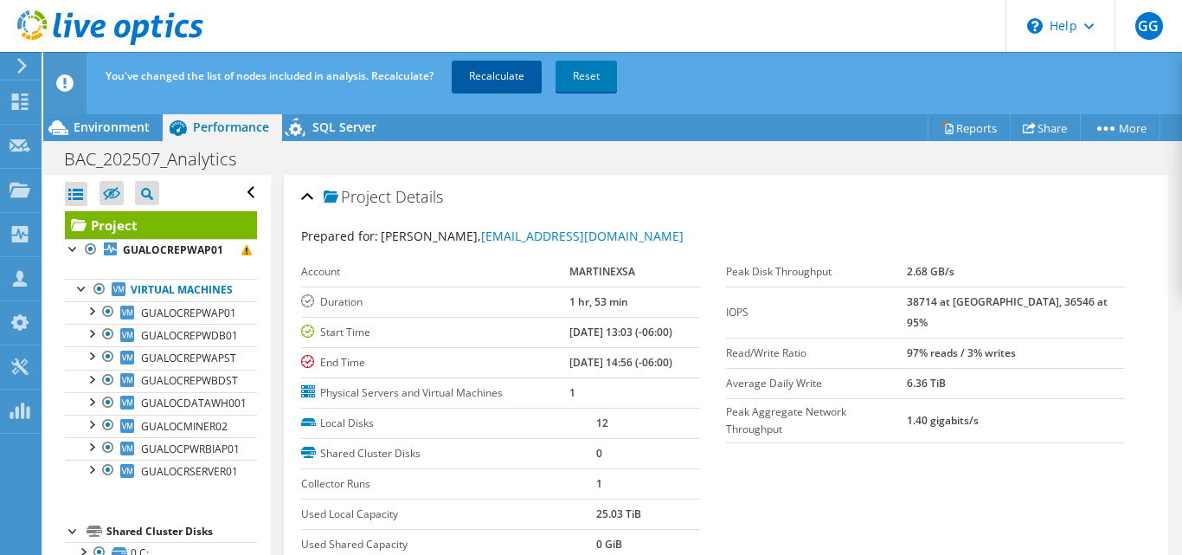
click at [486, 81] on link "Recalculate" at bounding box center [497, 76] width 90 height 31
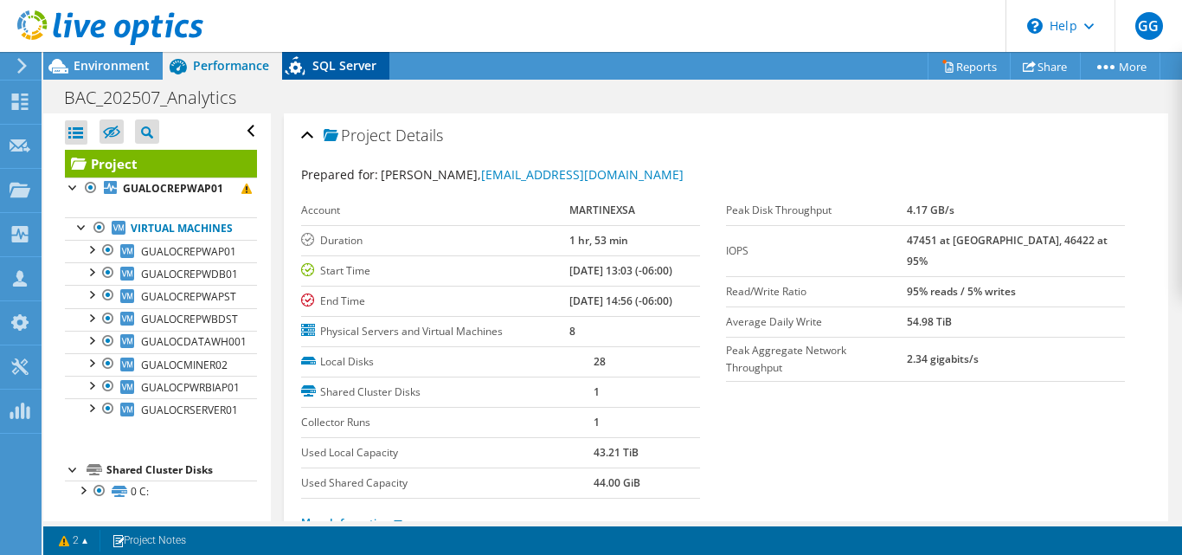
click at [343, 69] on span "SQL Server" at bounding box center [344, 65] width 64 height 16
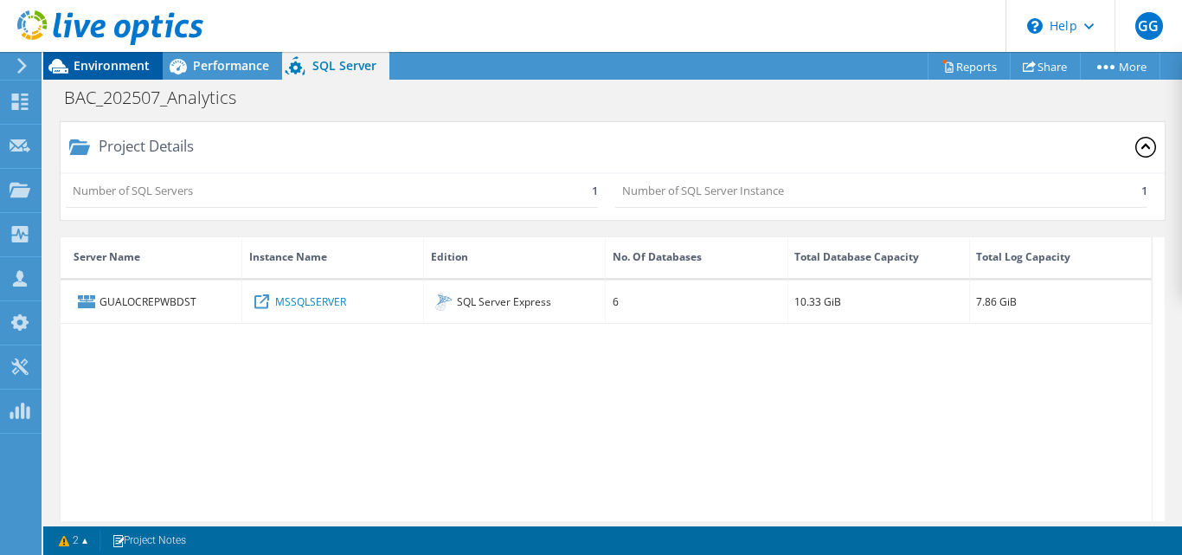
click at [92, 68] on span "Environment" at bounding box center [112, 65] width 76 height 16
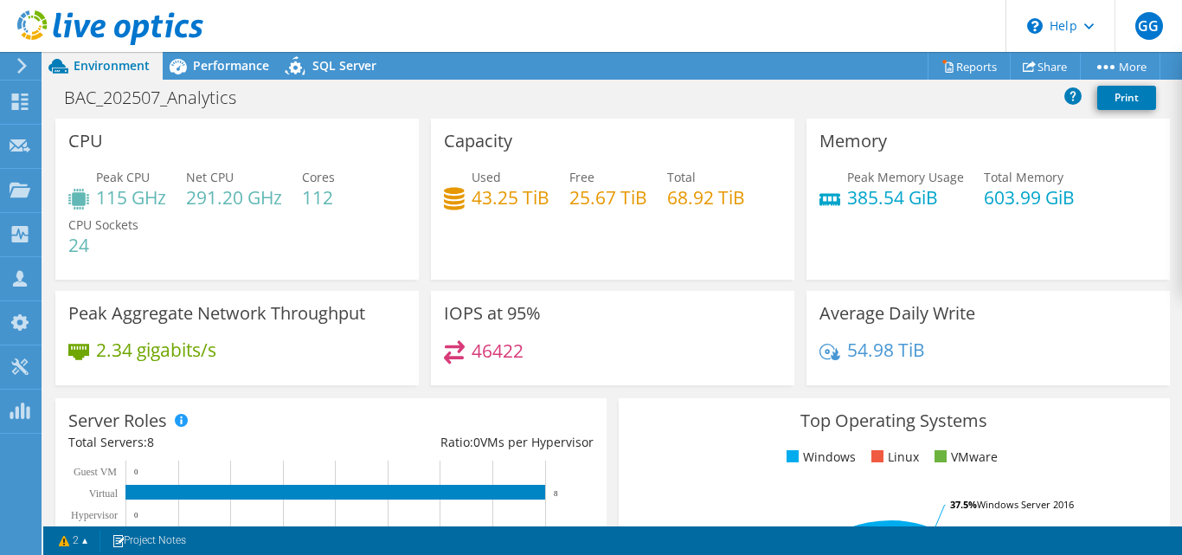
click at [766, 38] on header "GG Channel Partner Gilberto Garcia ggarcia@martinexsa.com MARTINEXSA My Profile…" at bounding box center [591, 26] width 1182 height 52
click at [257, 67] on span "Performance" at bounding box center [231, 65] width 76 height 16
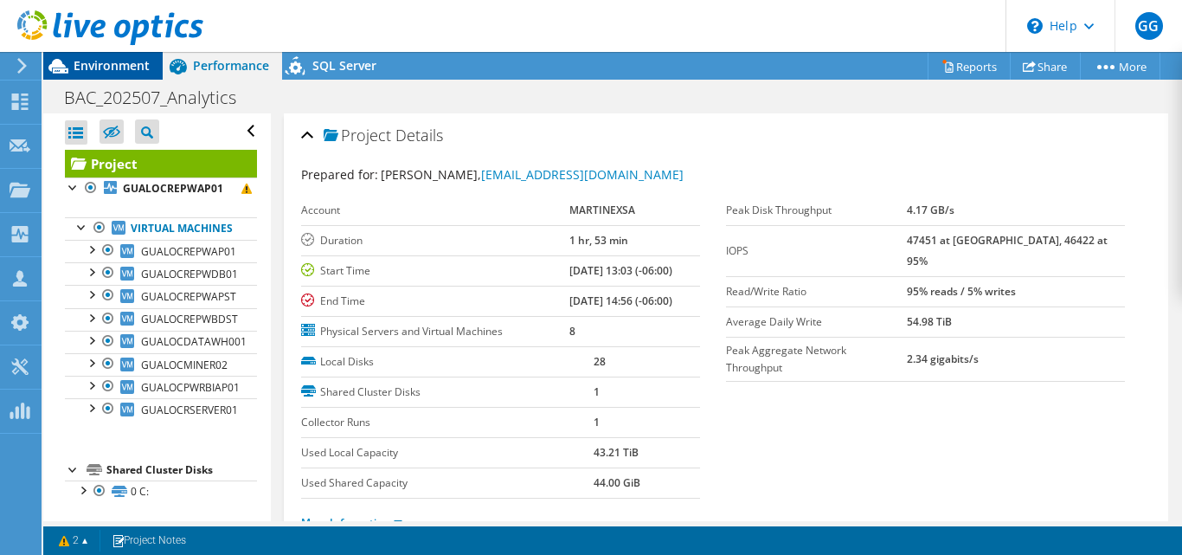
click at [128, 68] on span "Environment" at bounding box center [112, 65] width 76 height 16
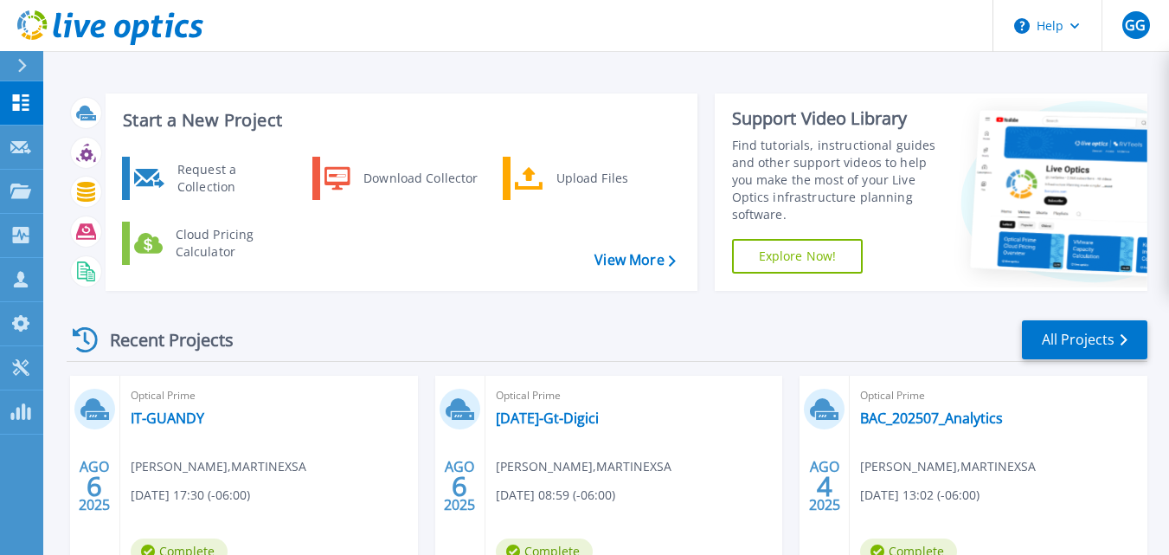
click at [581, 326] on div "Recent Projects All Projects" at bounding box center [607, 340] width 1081 height 43
click at [86, 190] on p "Projects" at bounding box center [68, 192] width 46 height 45
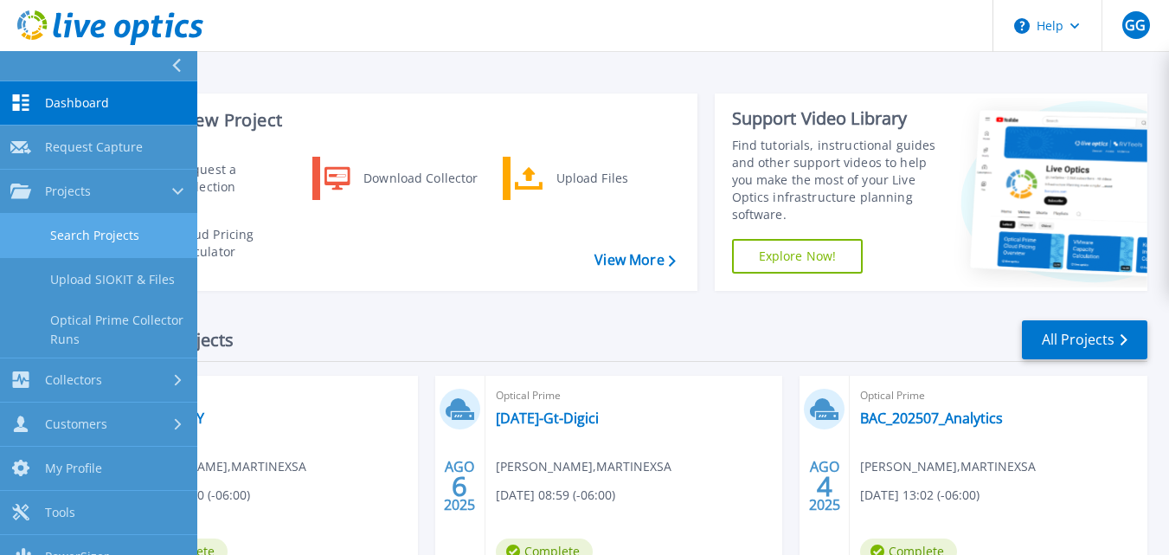
click at [93, 229] on link "Search Projects" at bounding box center [98, 236] width 197 height 44
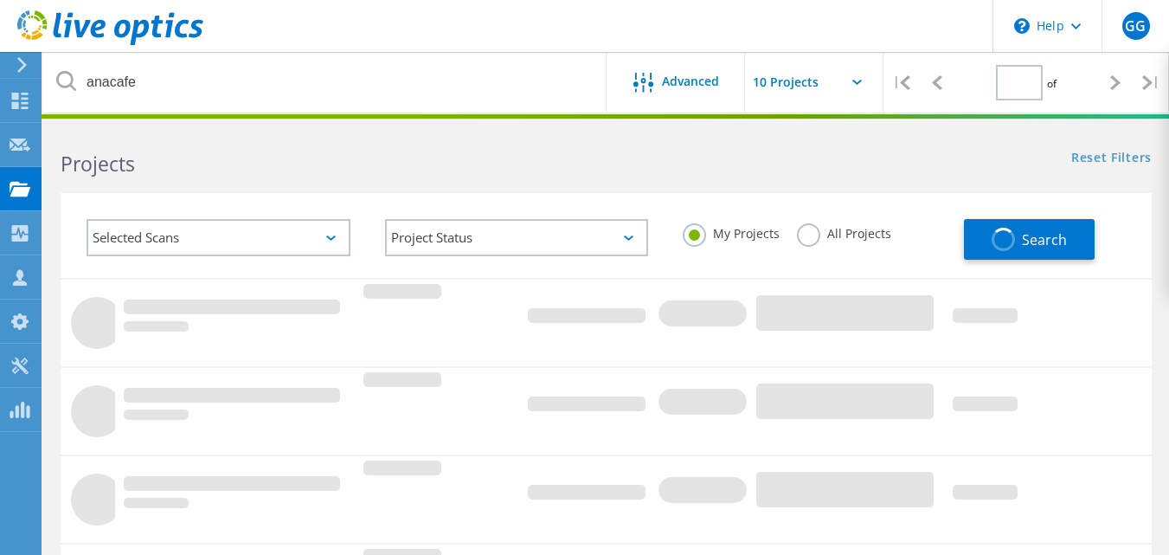
type input "1"
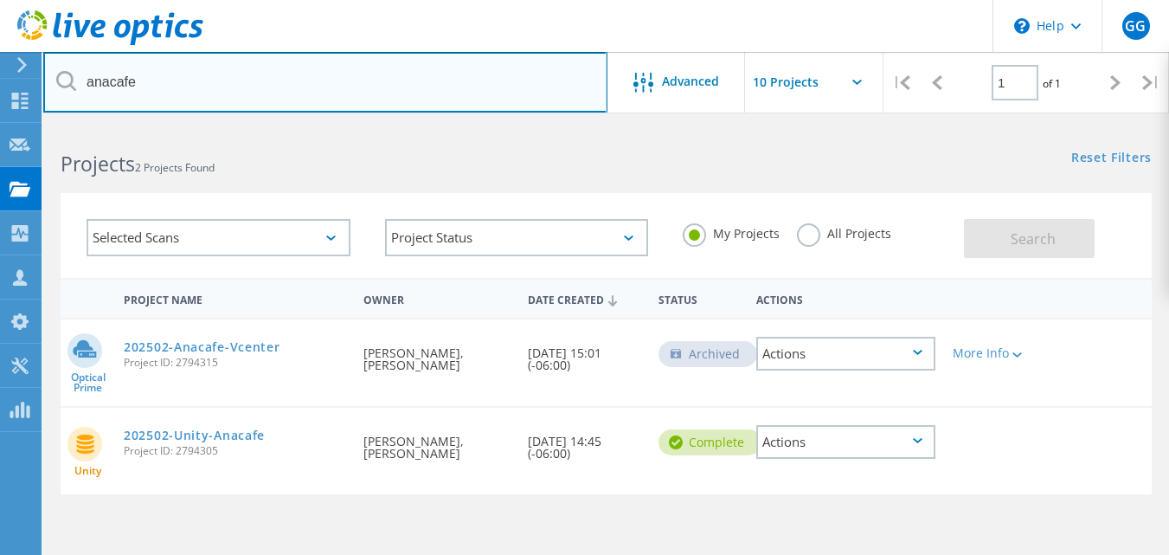
click at [101, 86] on input "anacafe" at bounding box center [325, 82] width 564 height 61
click at [99, 86] on input "anacafe" at bounding box center [325, 82] width 564 height 61
type input "bac"
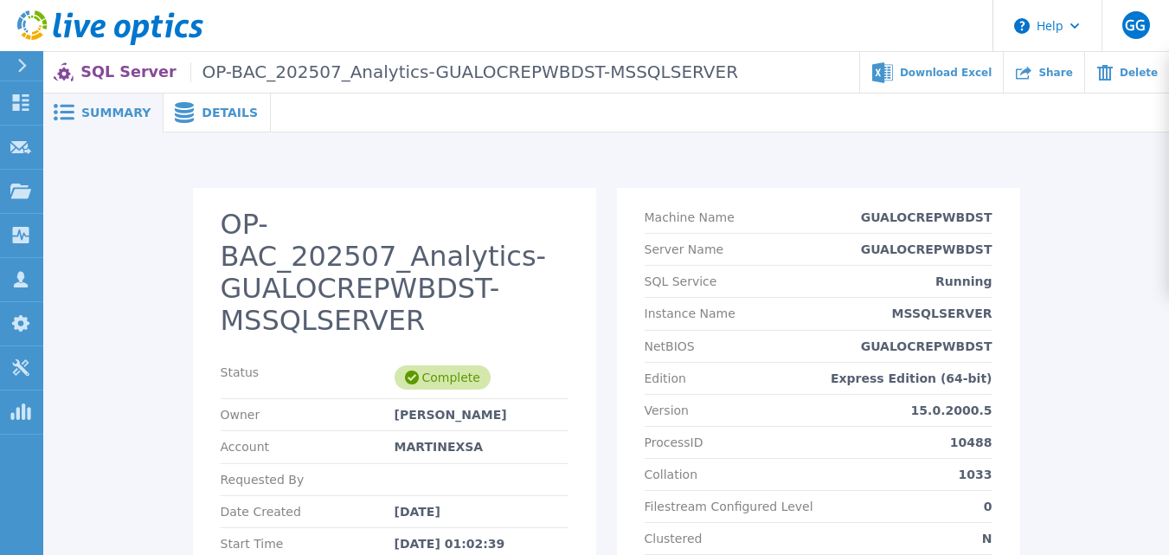
click at [176, 104] on icon at bounding box center [184, 112] width 19 height 21
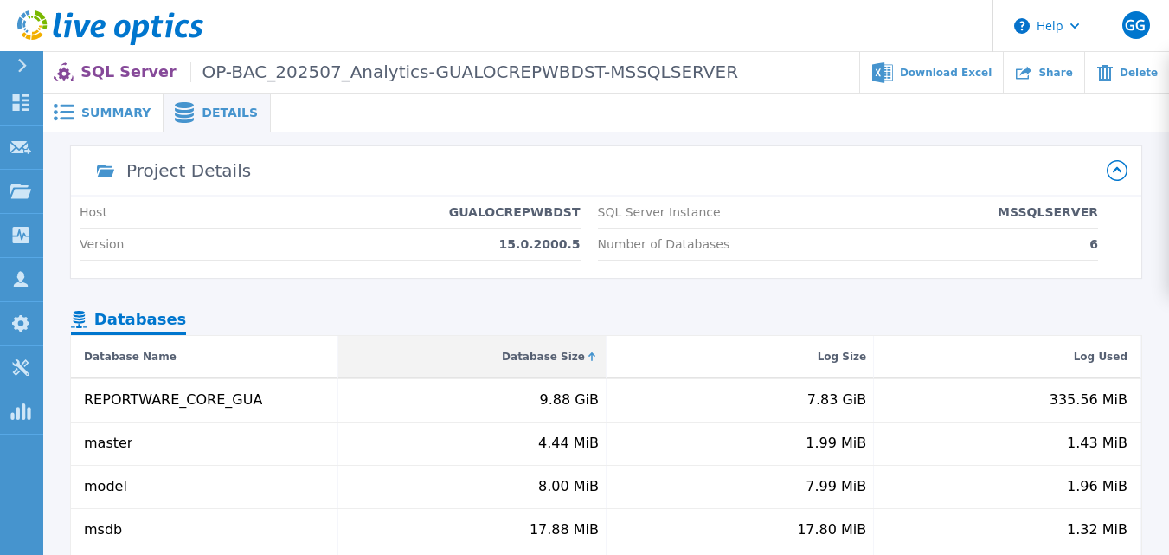
click at [599, 355] on div "Database Size" at bounding box center [471, 357] width 267 height 42
click at [557, 364] on div "Database Size" at bounding box center [543, 356] width 83 height 21
click at [558, 353] on div "Database Size" at bounding box center [543, 356] width 83 height 21
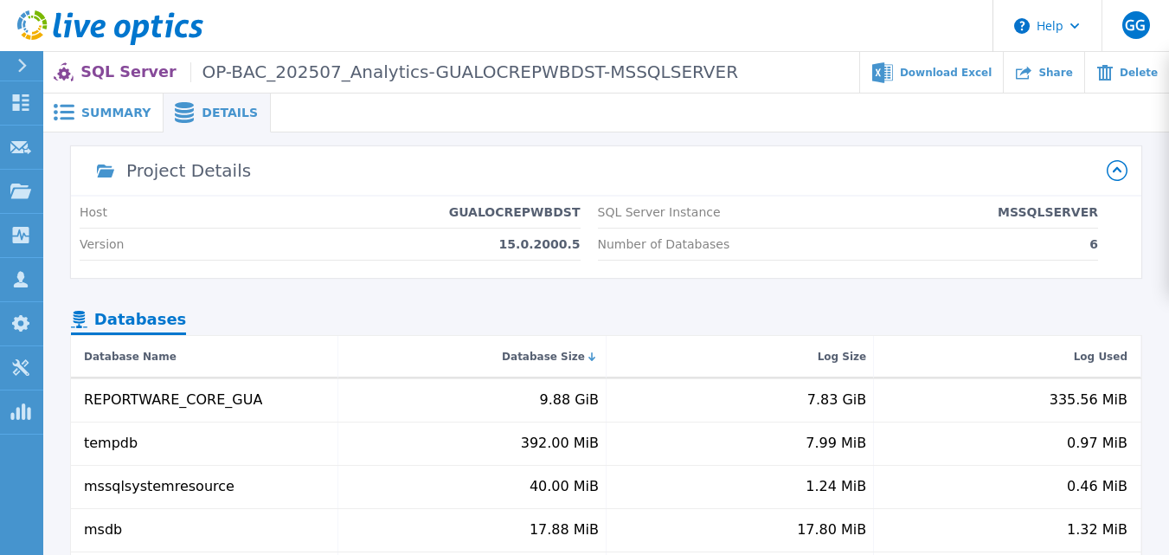
click at [1118, 165] on icon at bounding box center [1117, 170] width 21 height 21
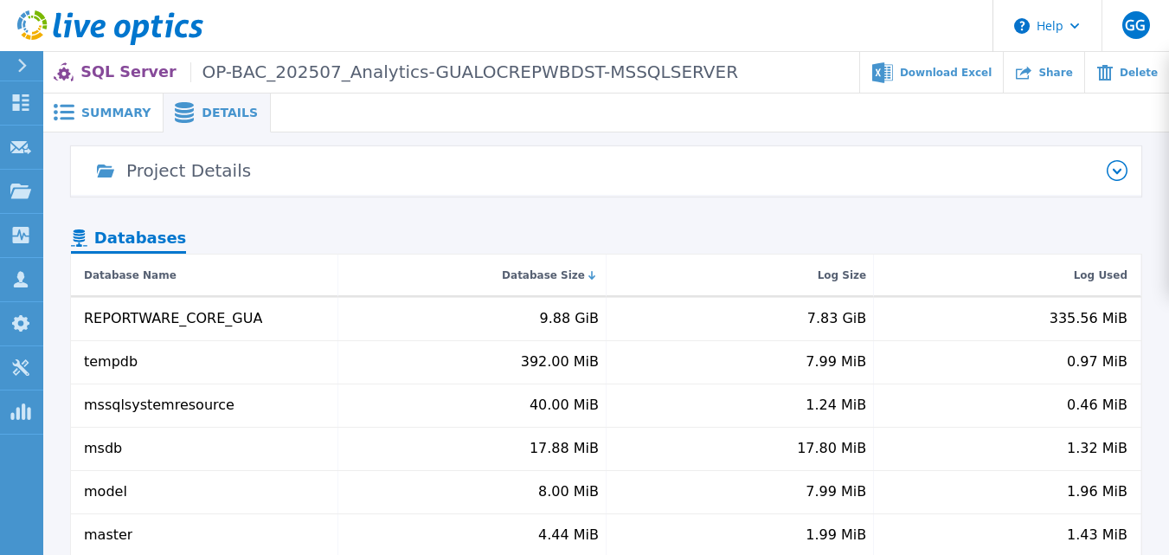
click at [1118, 165] on icon at bounding box center [1117, 170] width 21 height 21
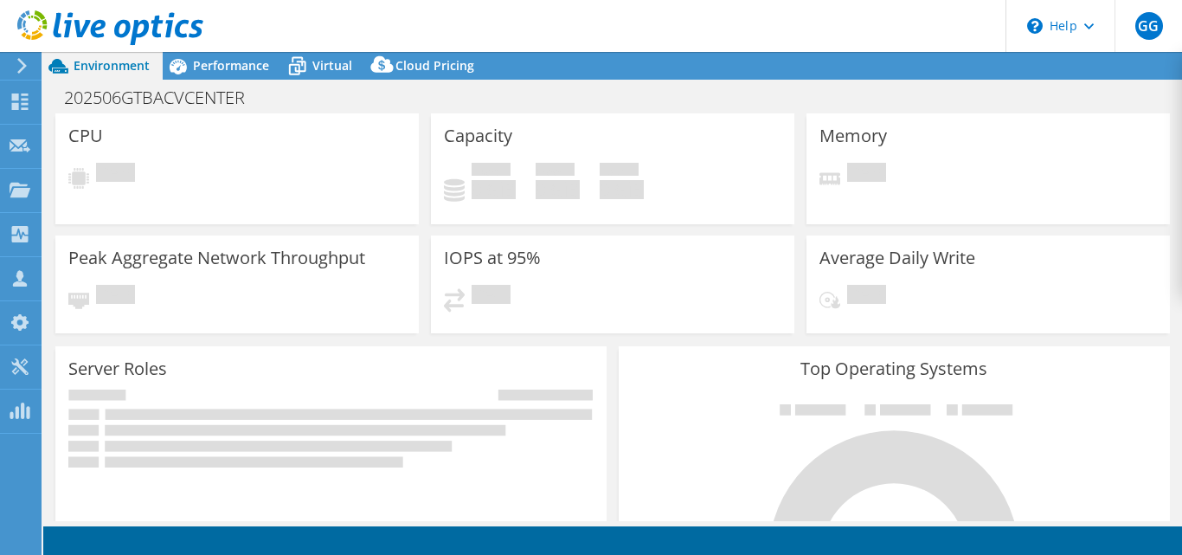
select select "USD"
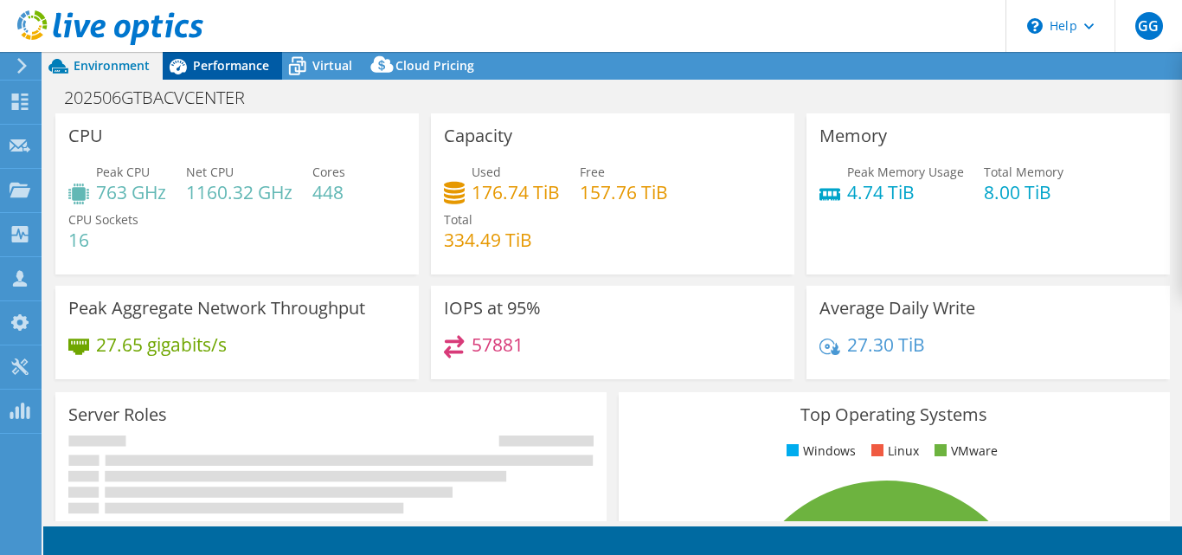
click at [246, 61] on span "Performance" at bounding box center [231, 65] width 76 height 16
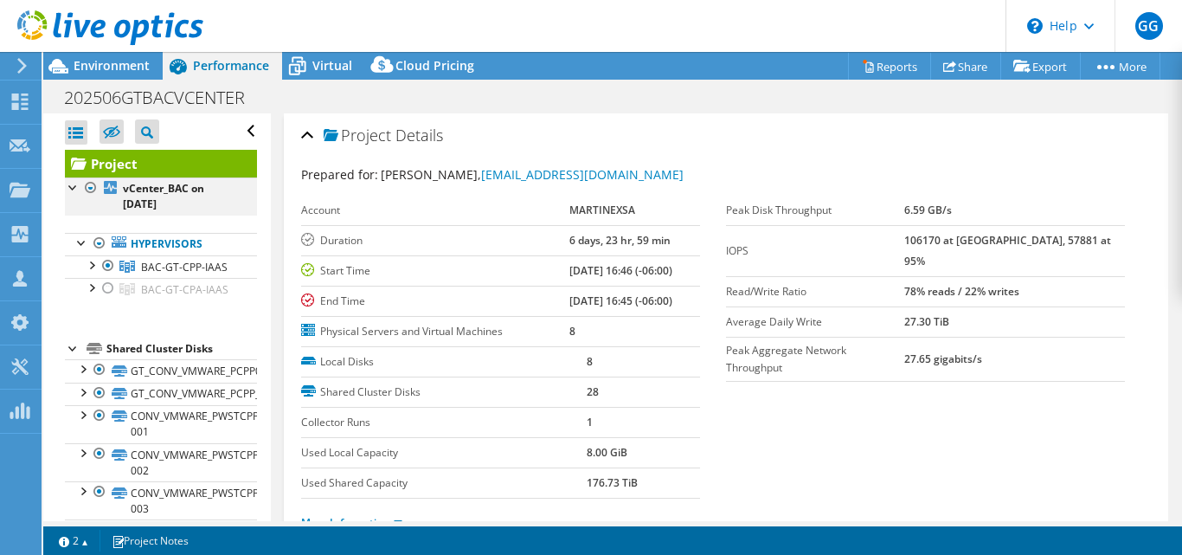
click at [88, 185] on div at bounding box center [90, 187] width 17 height 21
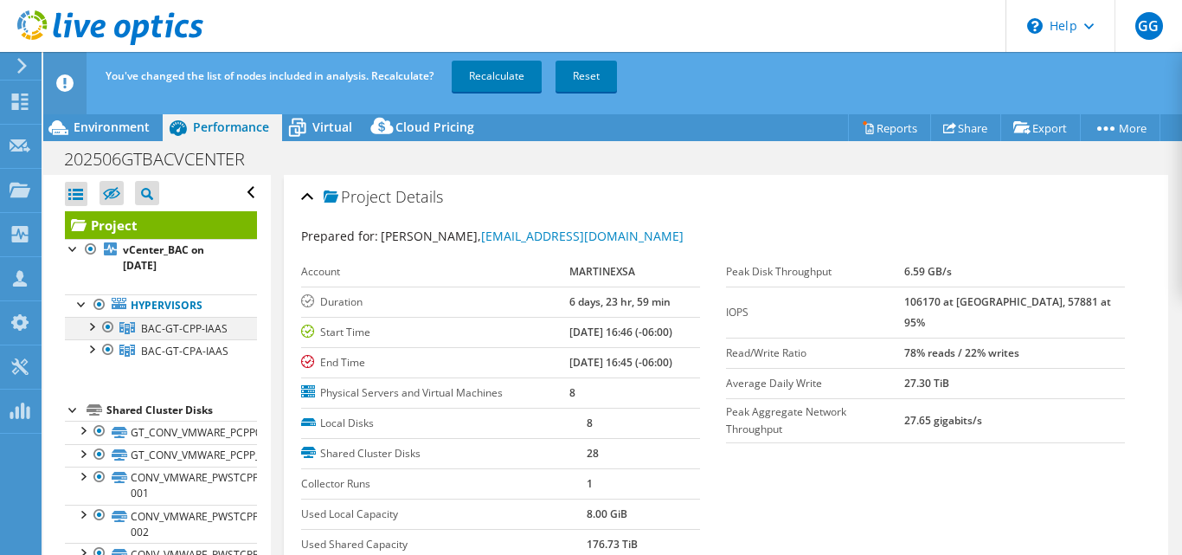
click at [90, 332] on div at bounding box center [90, 325] width 17 height 17
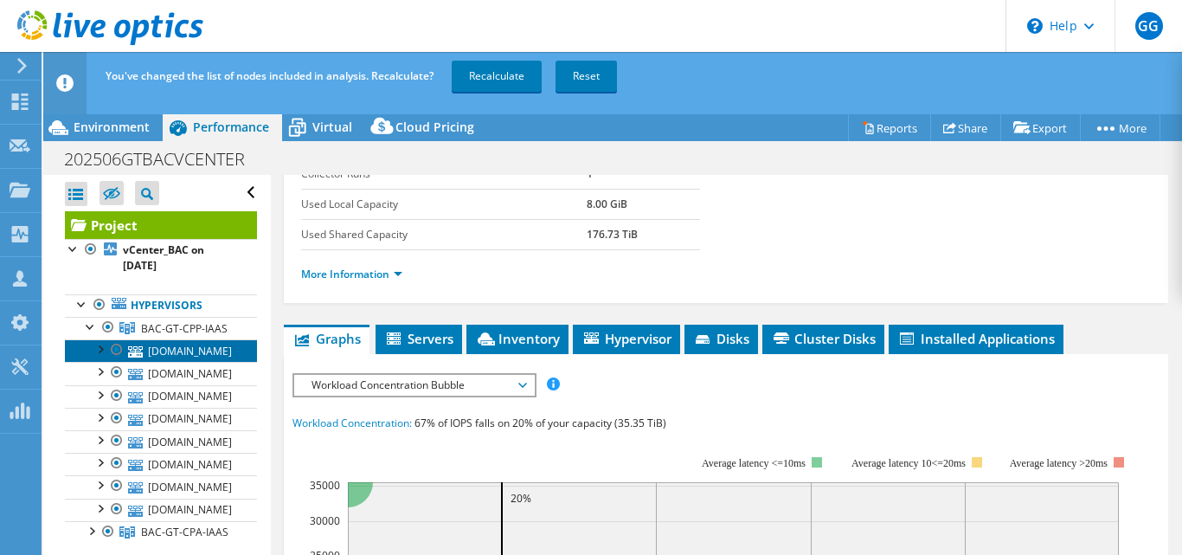
scroll to position [311, 0]
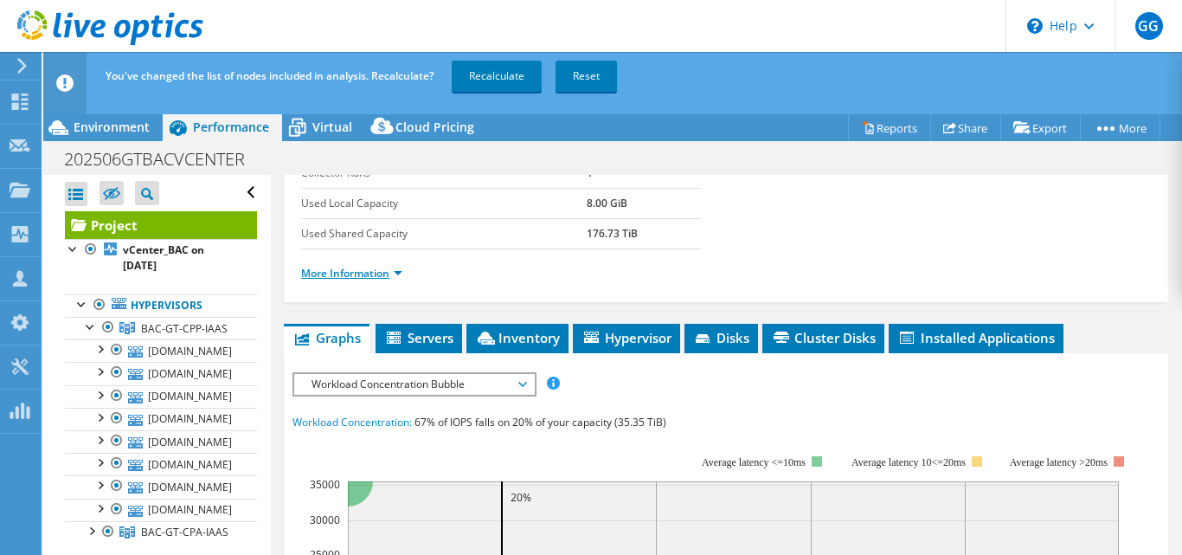
click at [370, 274] on link "More Information" at bounding box center [351, 273] width 101 height 15
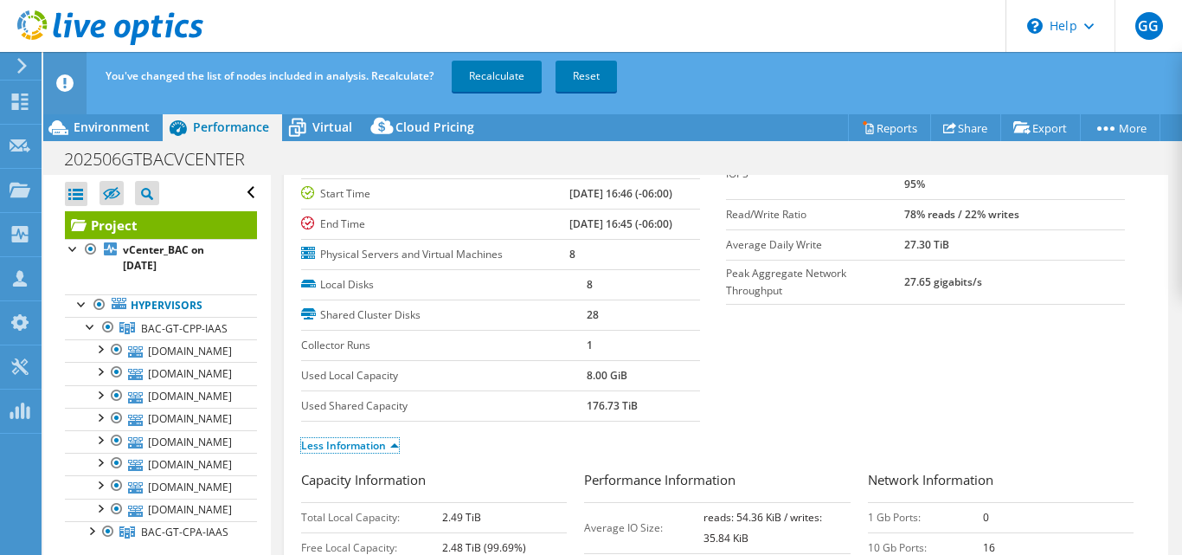
scroll to position [138, 0]
click at [213, 362] on link "[DOMAIN_NAME]" at bounding box center [161, 350] width 192 height 23
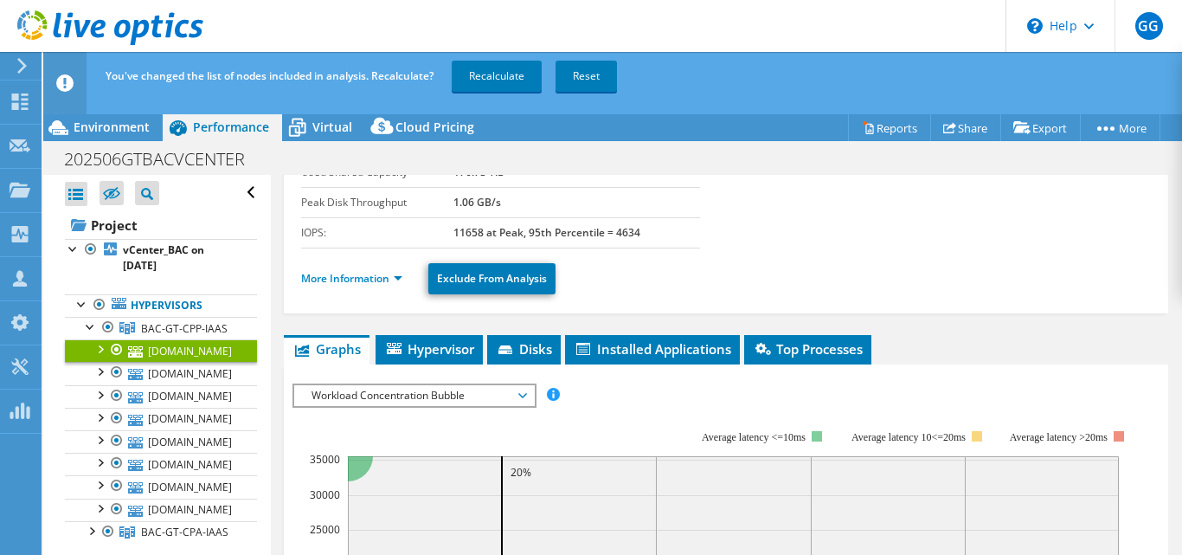
scroll to position [191, 0]
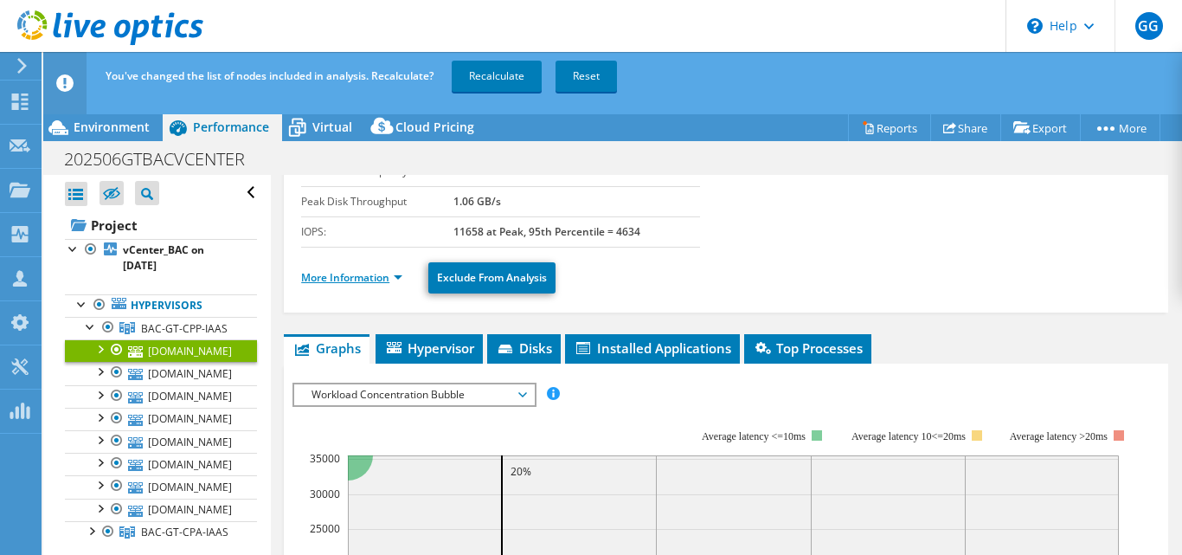
click at [376, 280] on link "More Information" at bounding box center [351, 277] width 101 height 15
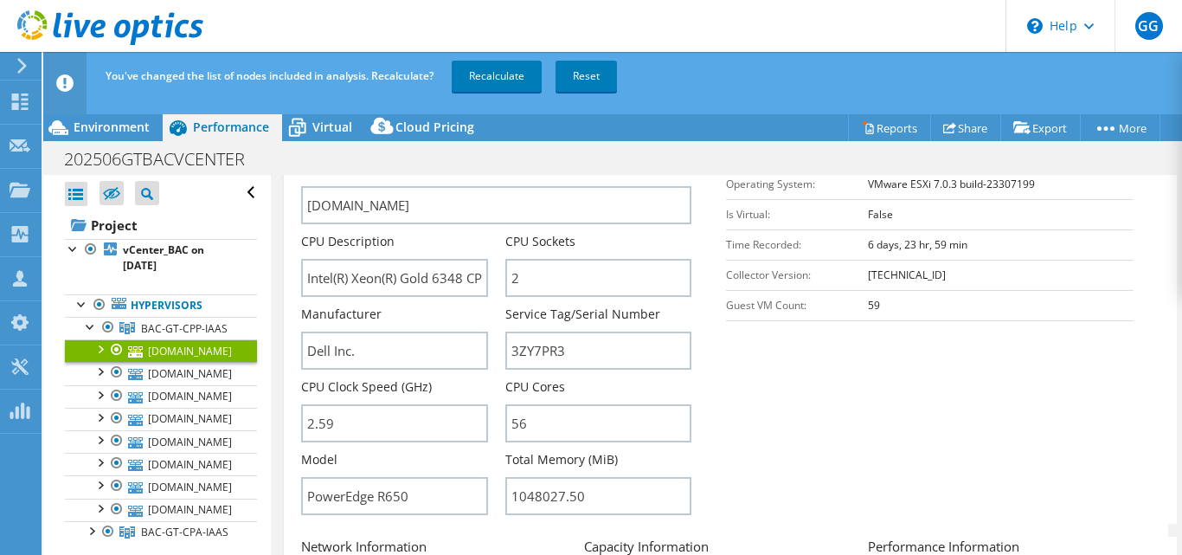
scroll to position [393, 0]
click at [409, 280] on input "Intel(R) Xeon(R) Gold 6348 CPU @ 2.60GHz 2.59 GHz" at bounding box center [394, 277] width 186 height 38
click at [320, 128] on span "Virtual" at bounding box center [332, 127] width 40 height 16
